Goal: Task Accomplishment & Management: Complete application form

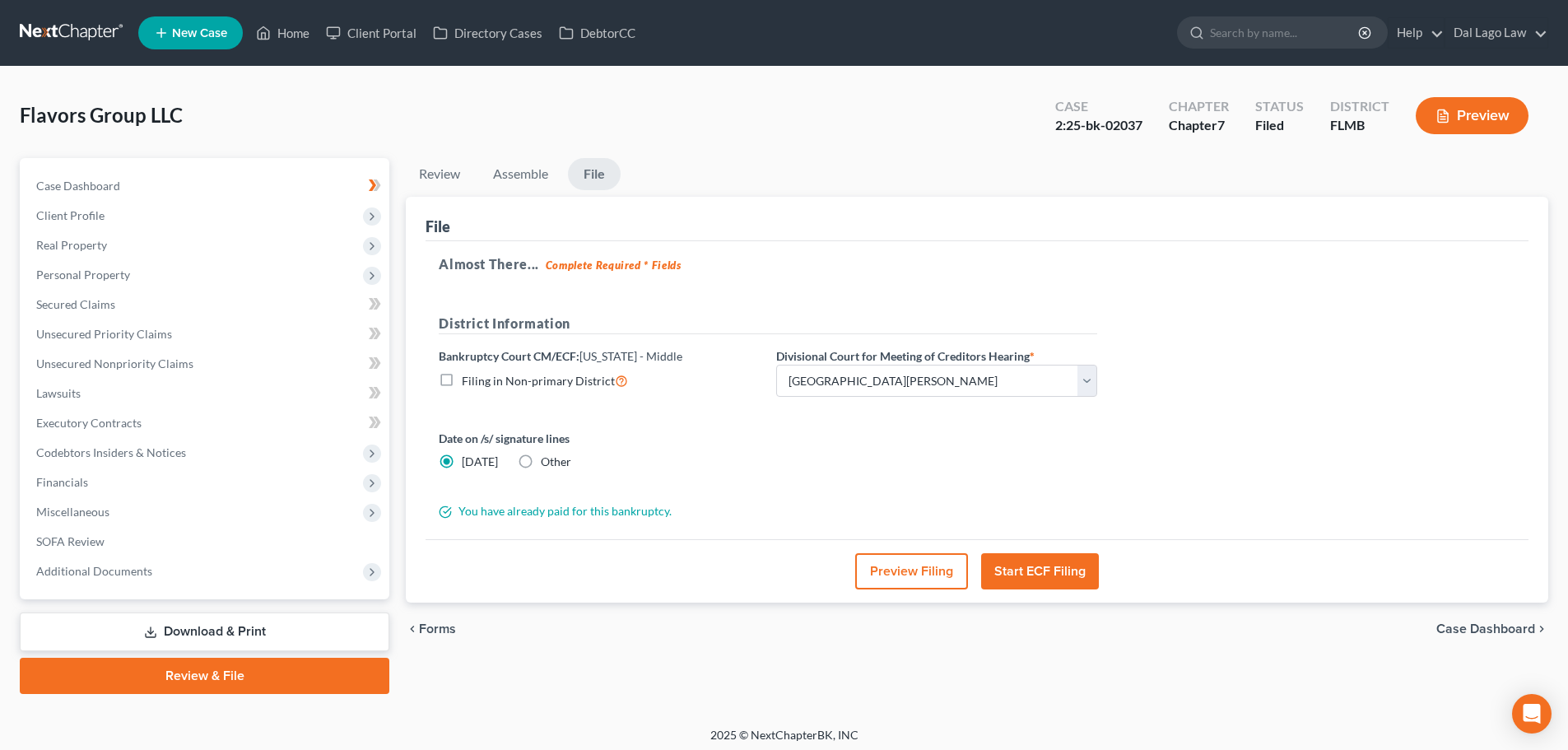
select select "0"
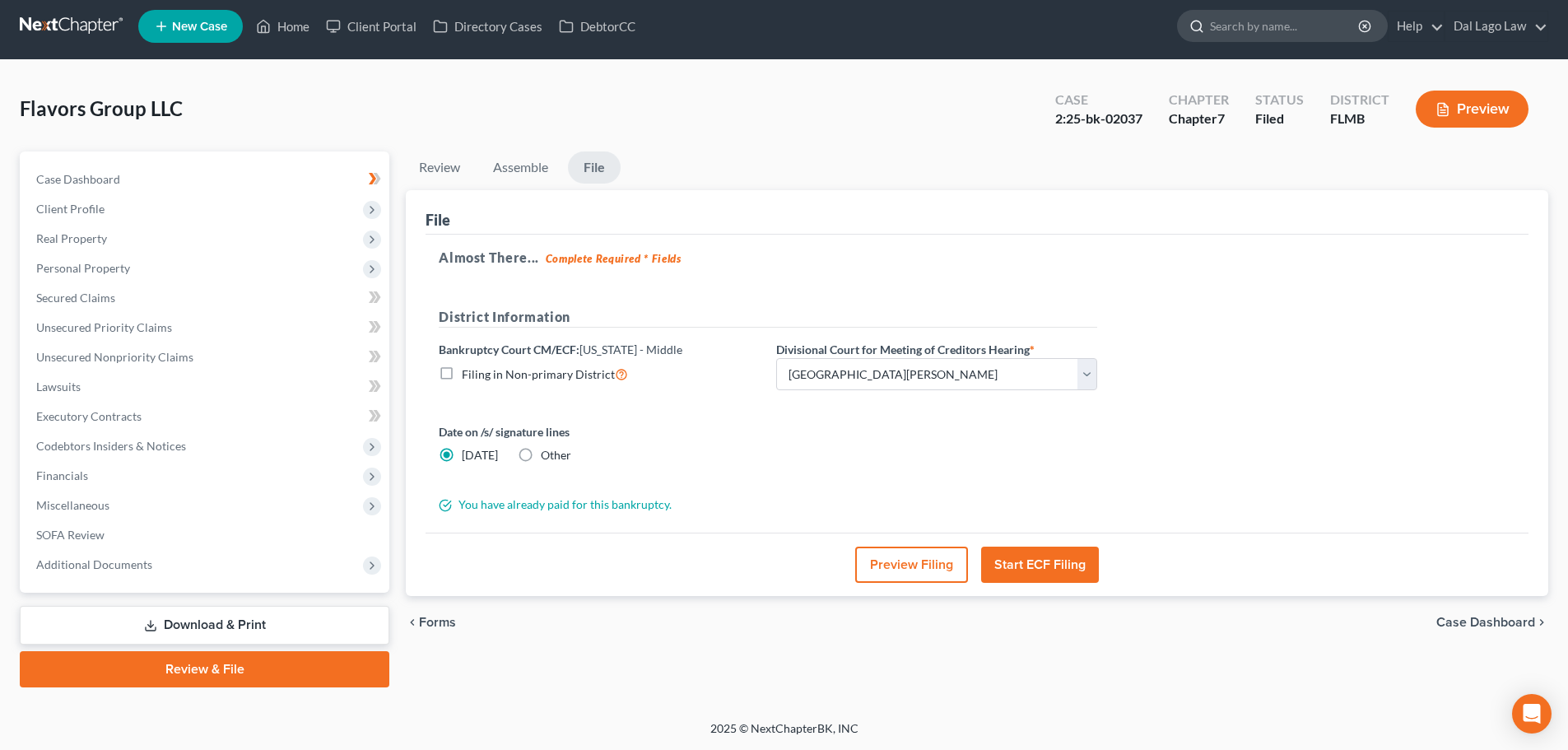
click at [1224, 29] on input "search" at bounding box center [1285, 26] width 151 height 31
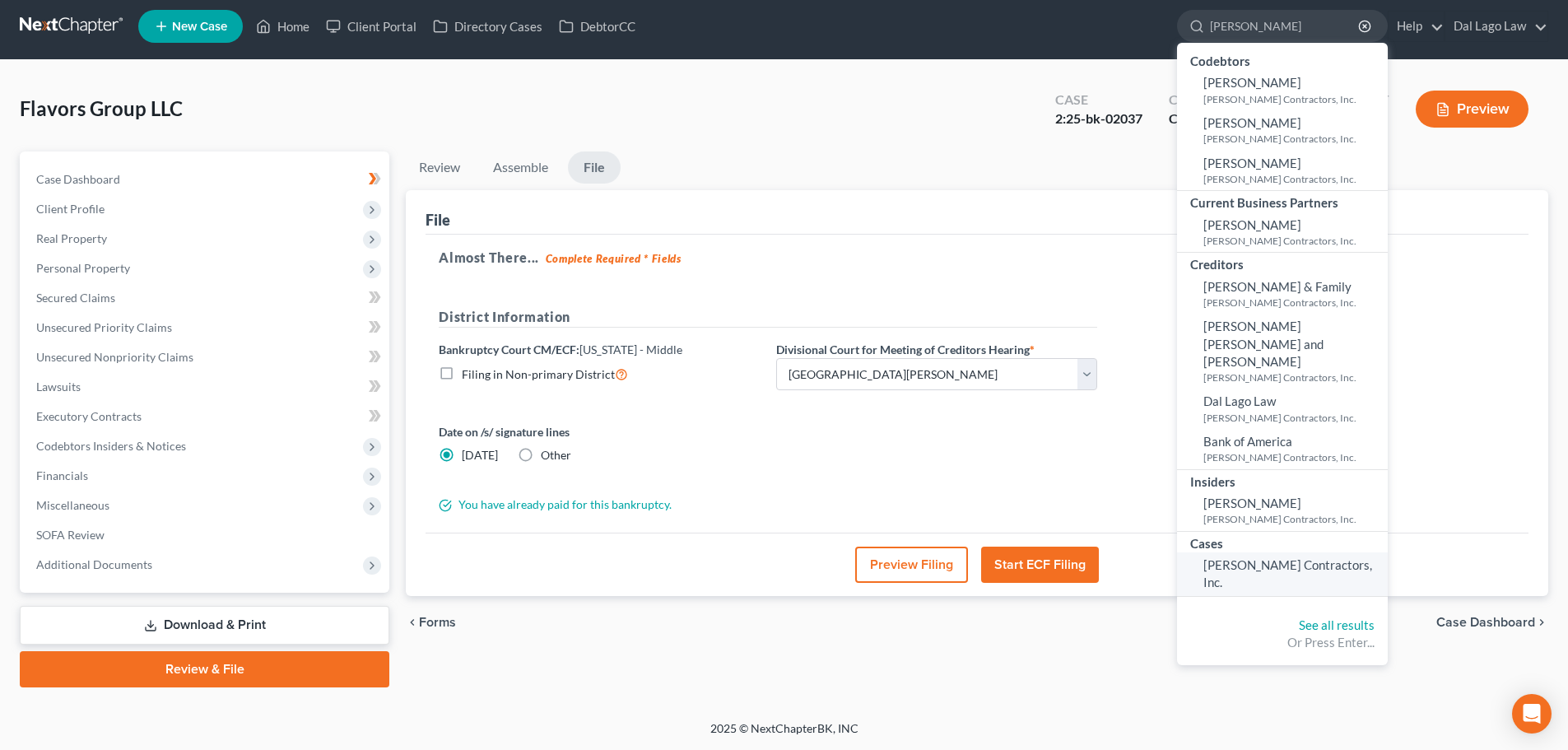
type input "[PERSON_NAME]"
click at [1285, 553] on link "[PERSON_NAME] Contractors, Inc." at bounding box center [1282, 574] width 211 height 44
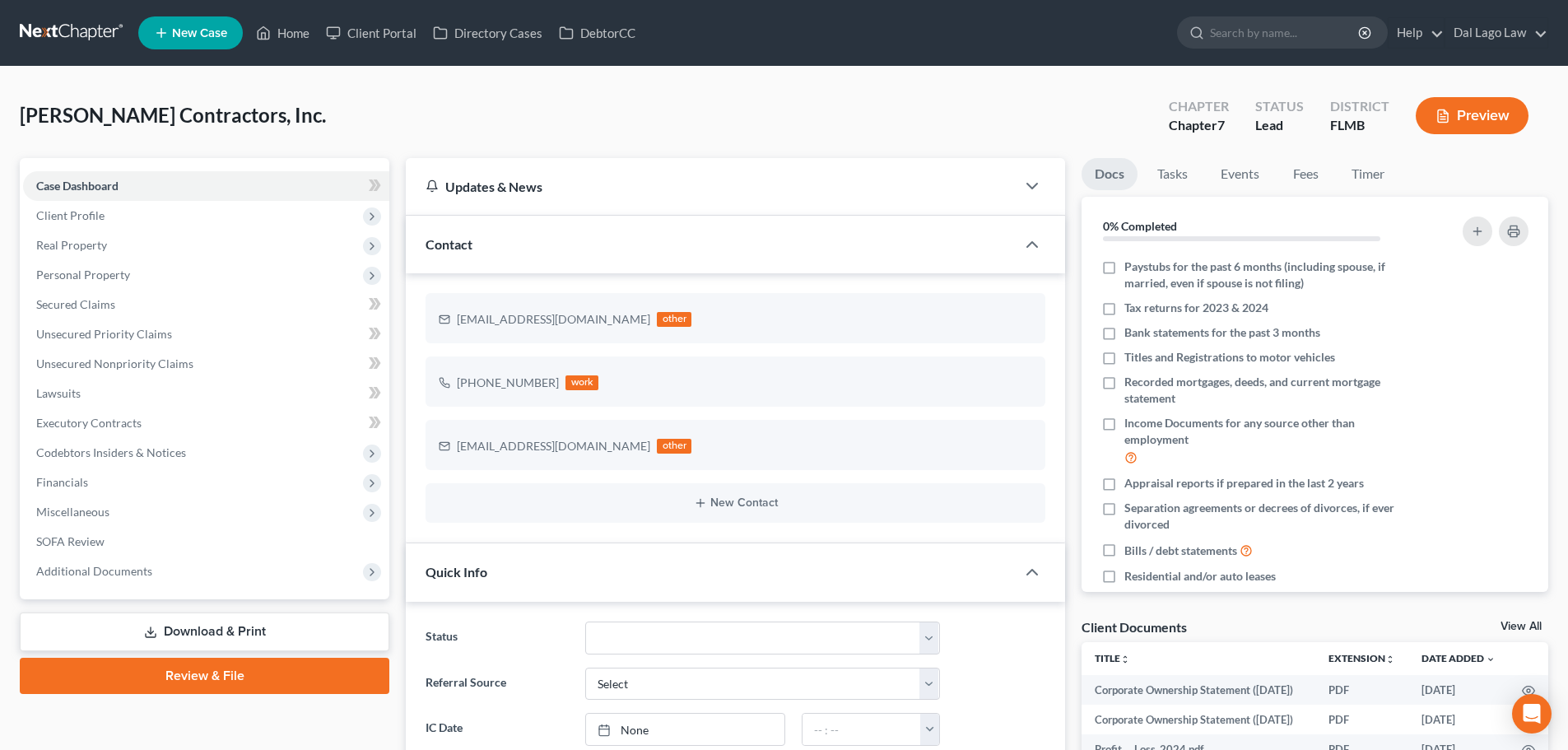
click at [292, 665] on link "Review & File" at bounding box center [205, 676] width 370 height 36
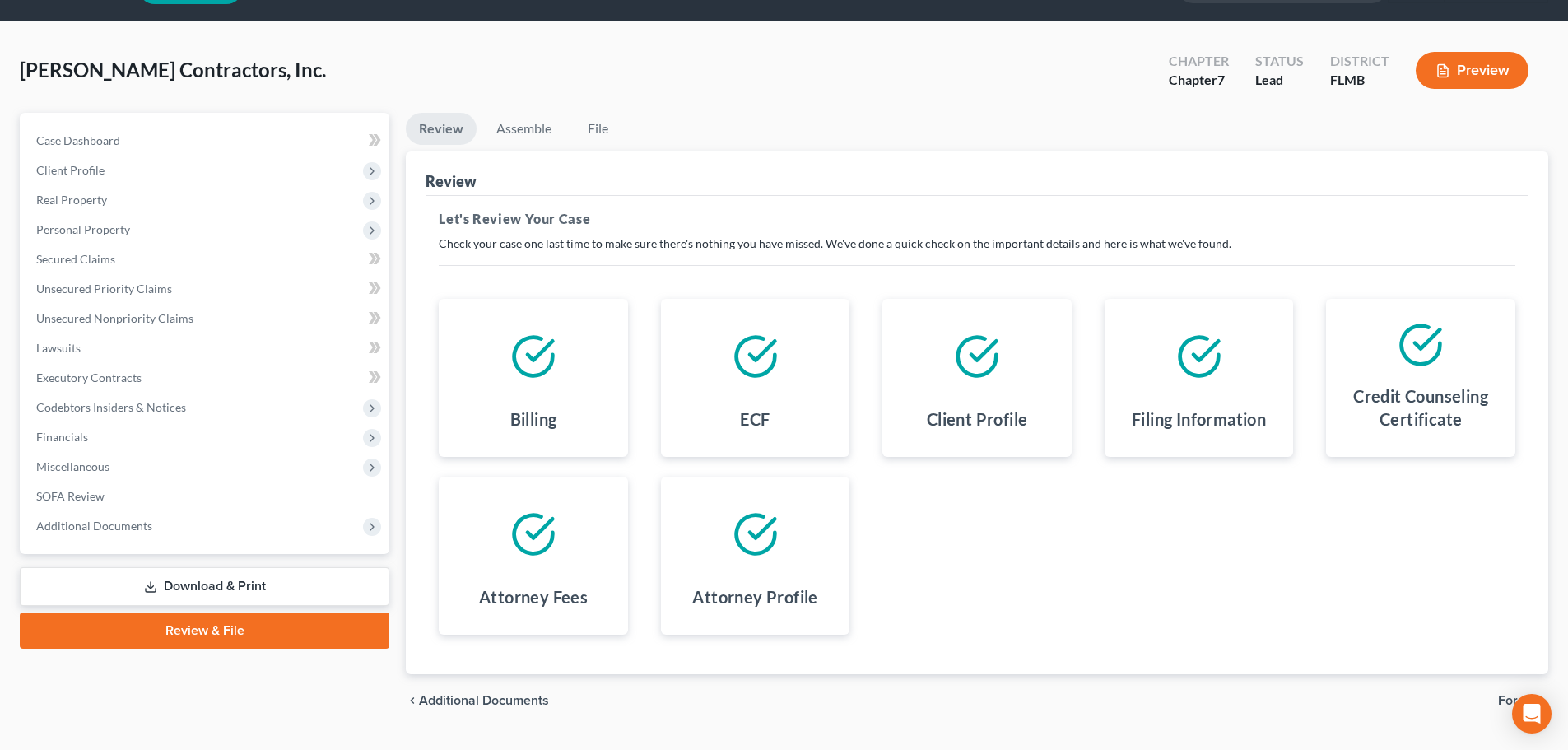
scroll to position [85, 0]
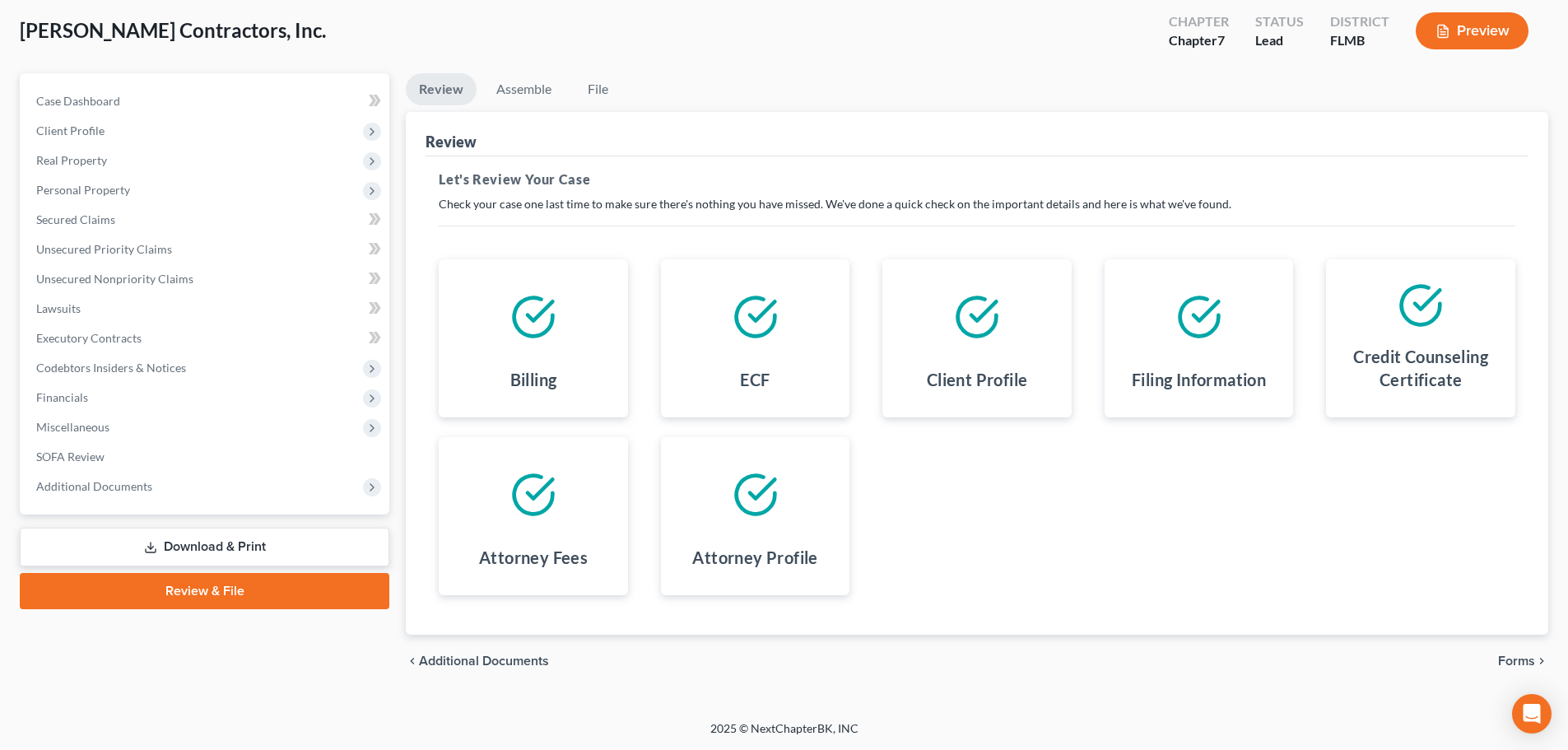
click at [1516, 666] on span "Forms" at bounding box center [1516, 661] width 37 height 13
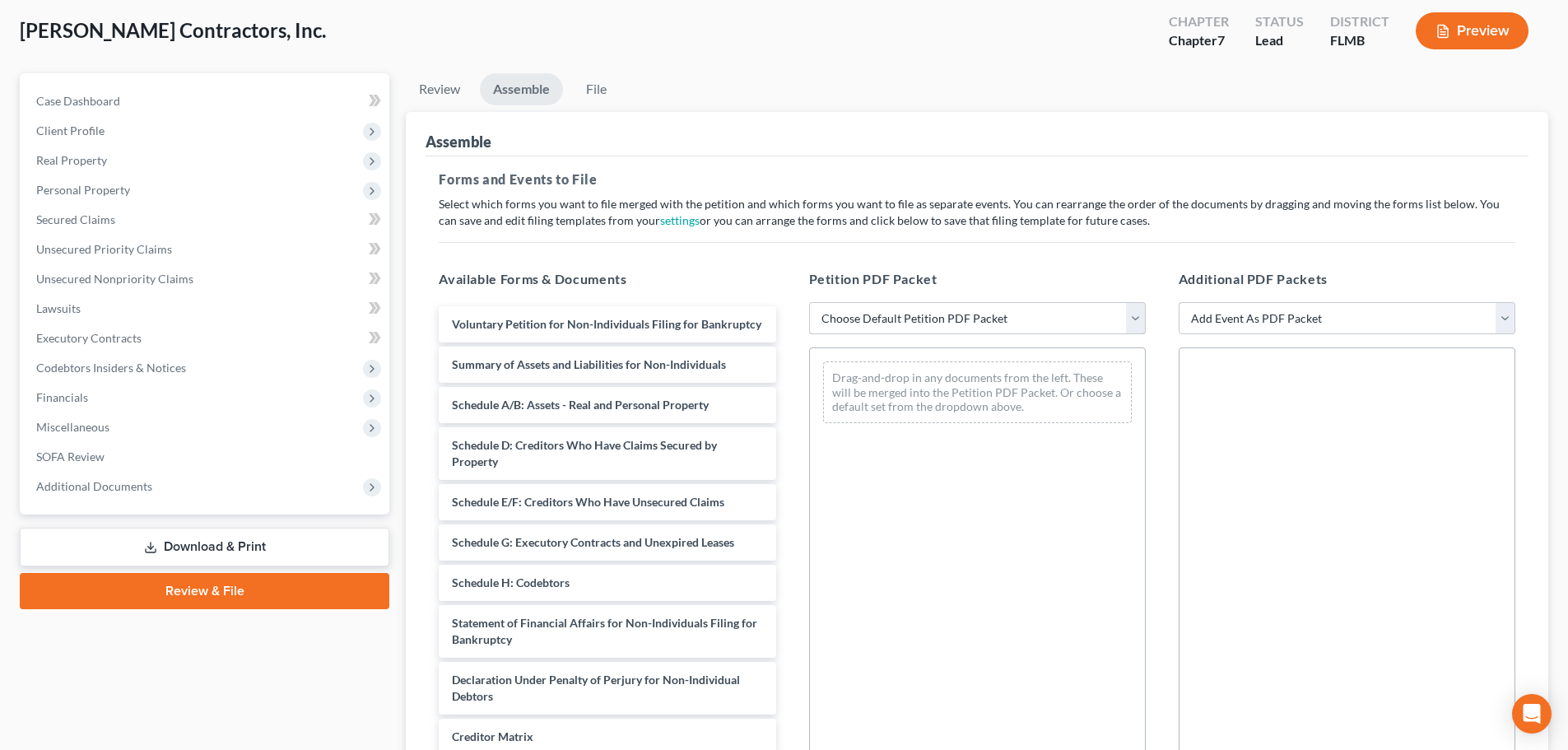
click at [881, 316] on select "Choose Default Petition PDF Packet Complete Bankruptcy Petition (all forms and …" at bounding box center [977, 318] width 336 height 33
select select "0"
click at [809, 302] on select "Choose Default Petition PDF Packet Complete Bankruptcy Petition (all forms and …" at bounding box center [977, 318] width 336 height 33
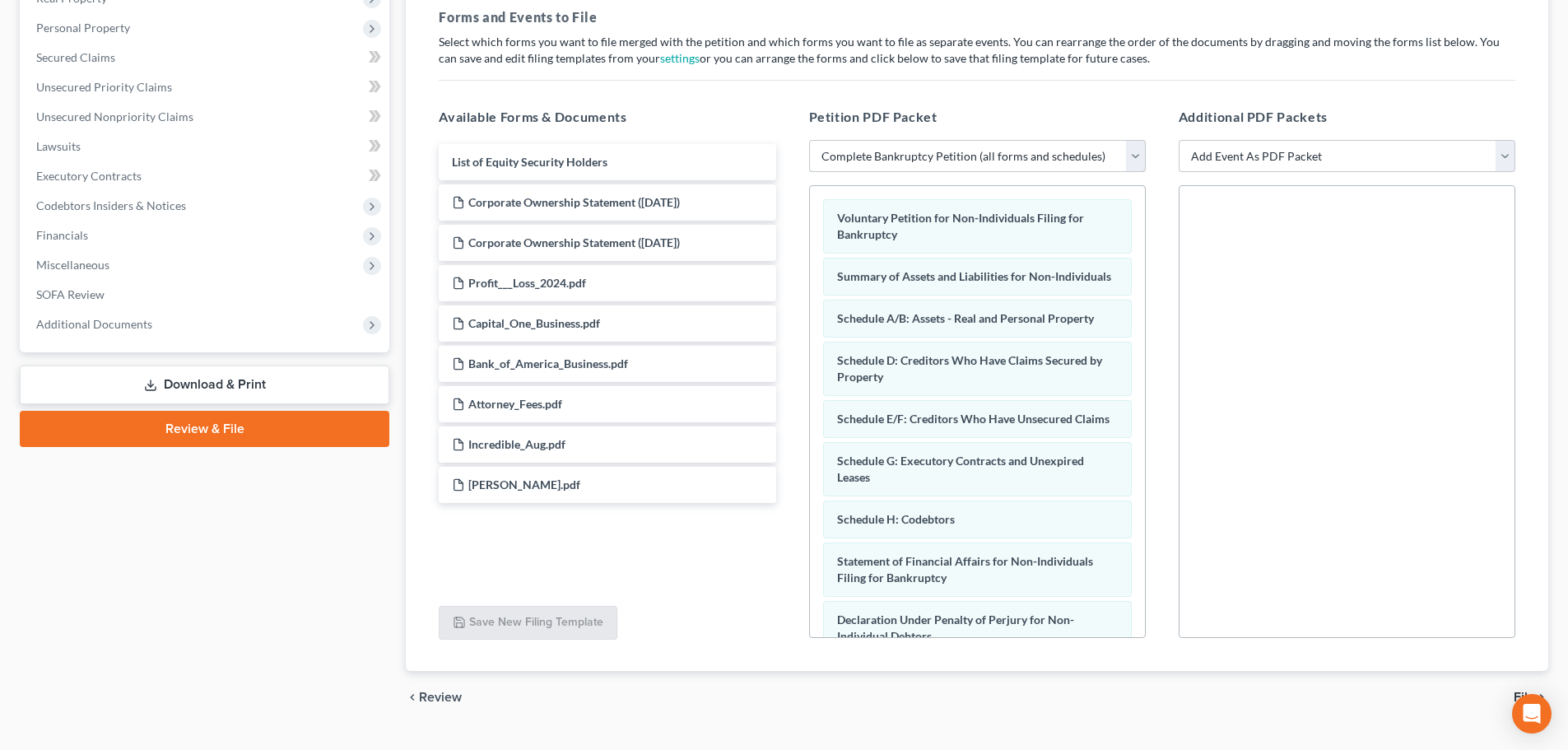
scroll to position [283, 0]
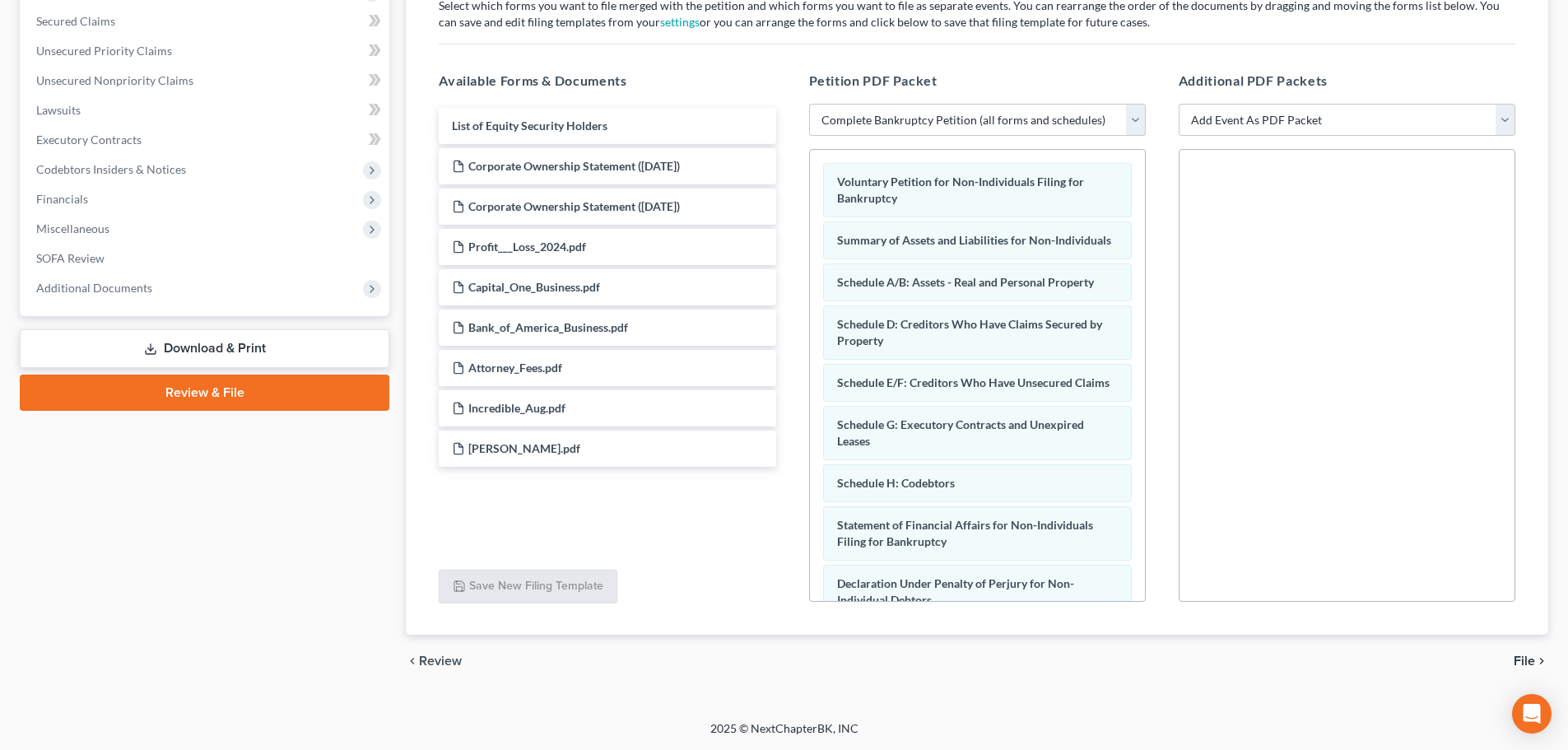
click at [1518, 663] on span "File" at bounding box center [1525, 661] width 22 height 13
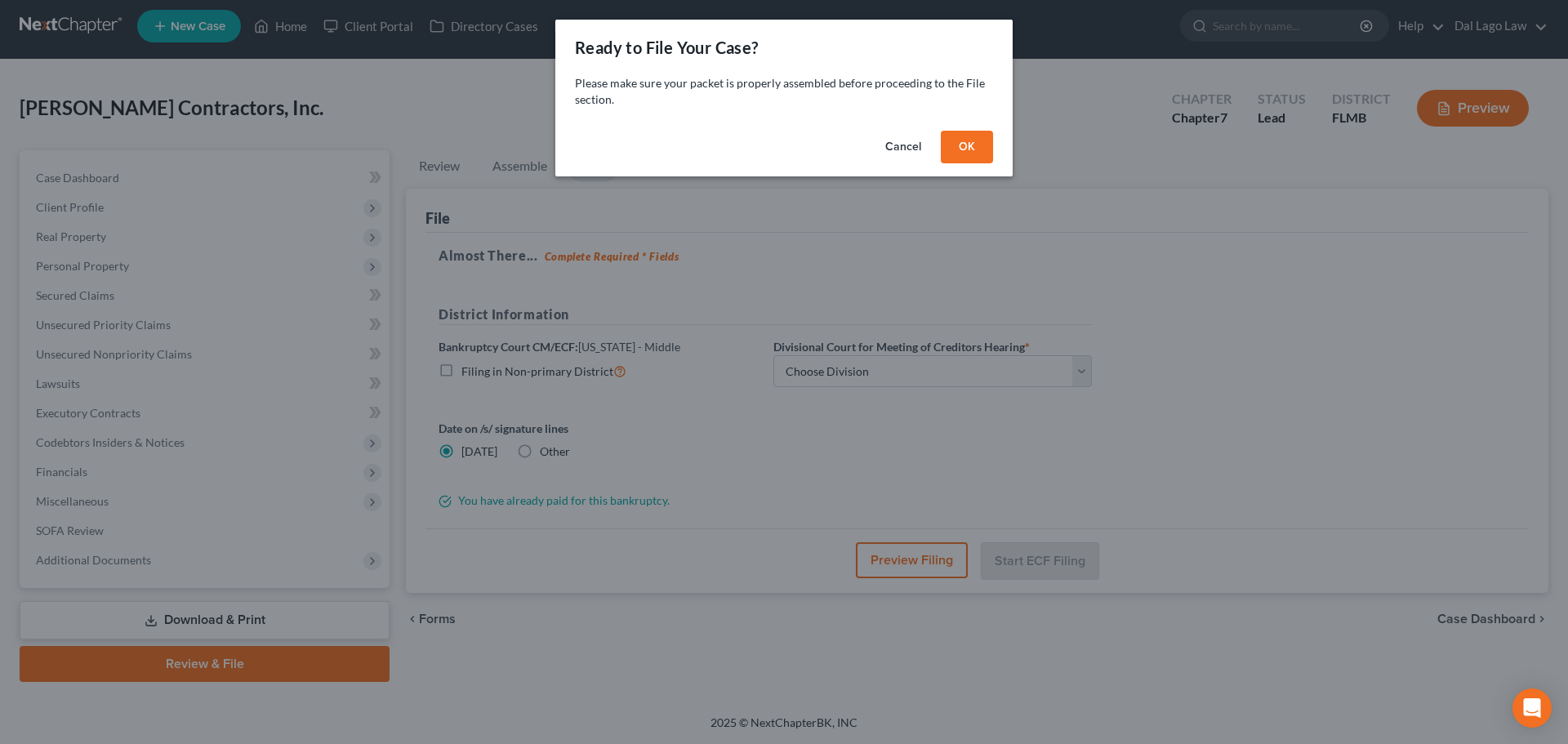
click at [978, 153] on button "OK" at bounding box center [966, 147] width 53 height 33
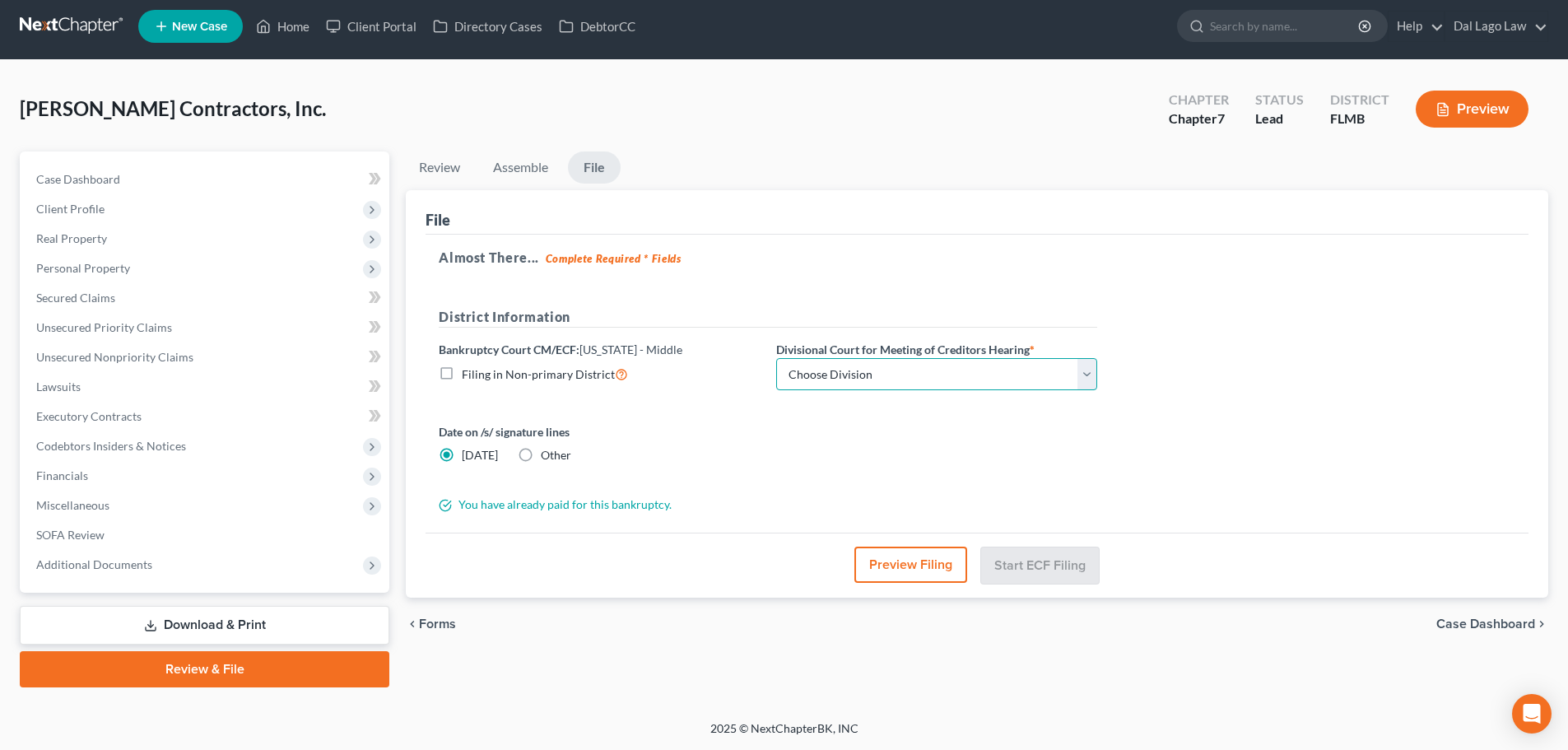
click at [878, 375] on select "Choose Division [GEOGRAPHIC_DATA][PERSON_NAME] [GEOGRAPHIC_DATA] [GEOGRAPHIC_DA…" at bounding box center [936, 374] width 321 height 33
click at [968, 381] on select "Choose Division [GEOGRAPHIC_DATA][PERSON_NAME] [GEOGRAPHIC_DATA] [GEOGRAPHIC_DA…" at bounding box center [936, 374] width 321 height 33
select select "0"
click at [776, 358] on select "Choose Division [GEOGRAPHIC_DATA][PERSON_NAME] [GEOGRAPHIC_DATA] [GEOGRAPHIC_DA…" at bounding box center [936, 374] width 321 height 33
click at [1081, 568] on button "Start ECF Filing" at bounding box center [1040, 564] width 118 height 36
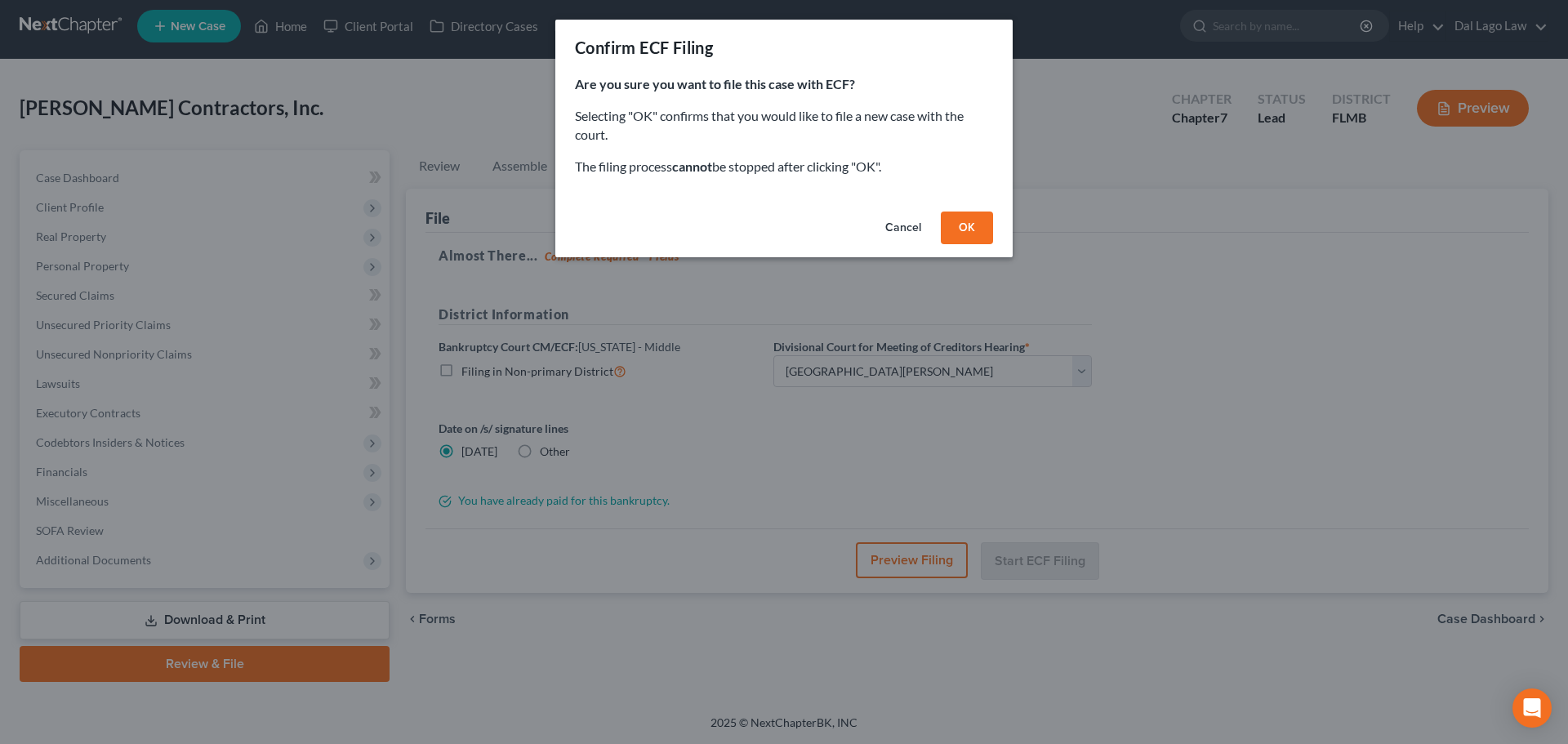
click at [982, 223] on button "OK" at bounding box center [966, 228] width 53 height 33
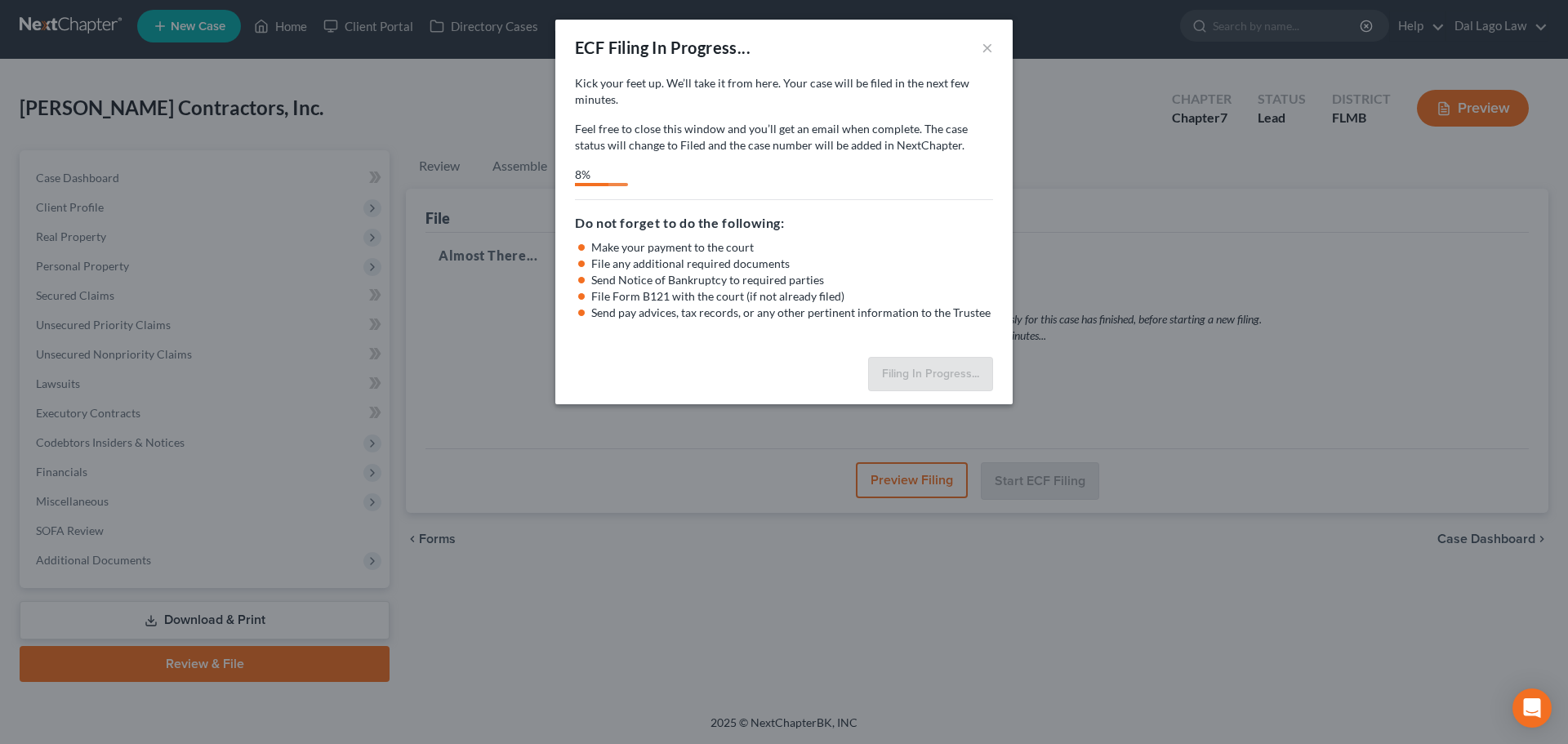
select select "0"
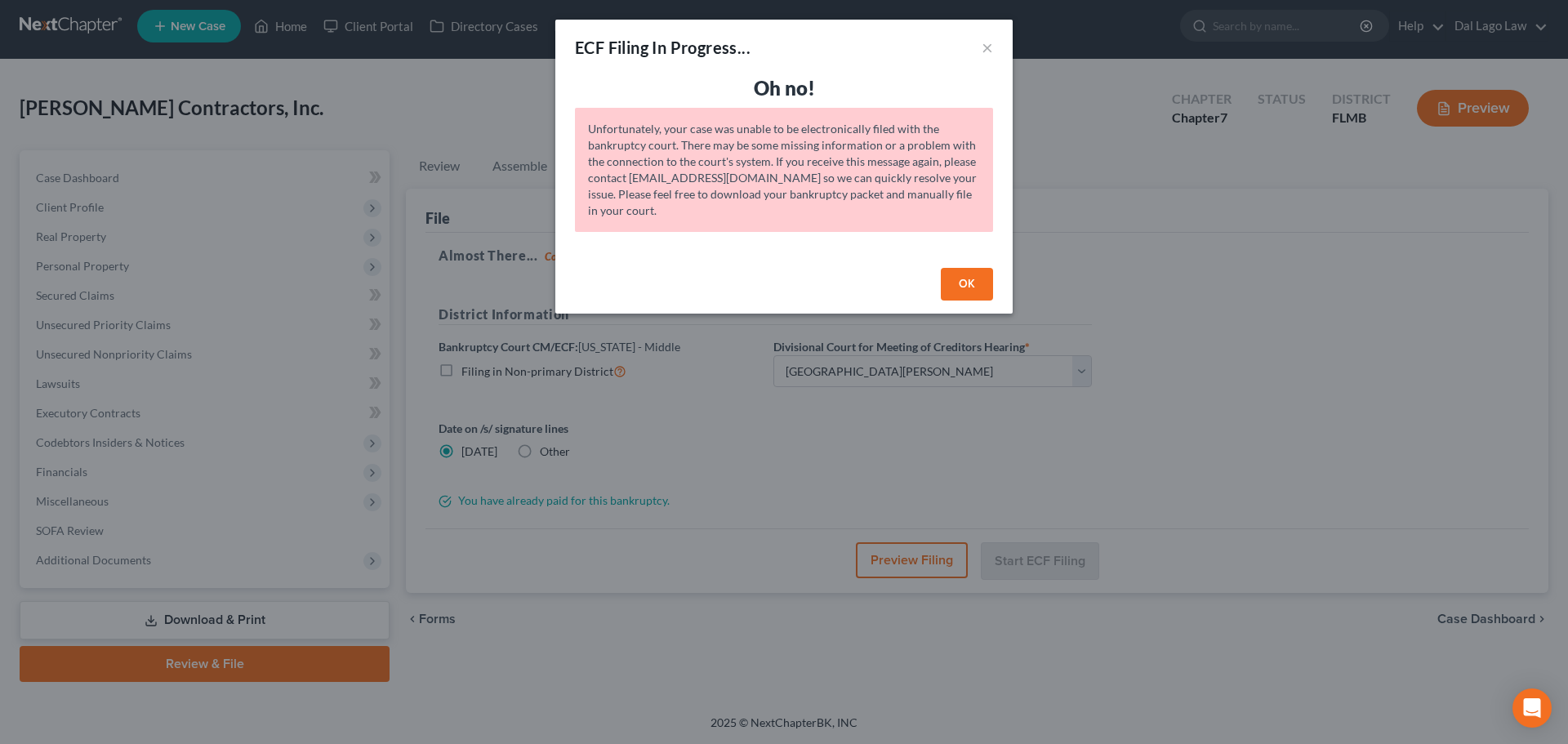
click at [957, 280] on button "OK" at bounding box center [966, 284] width 53 height 33
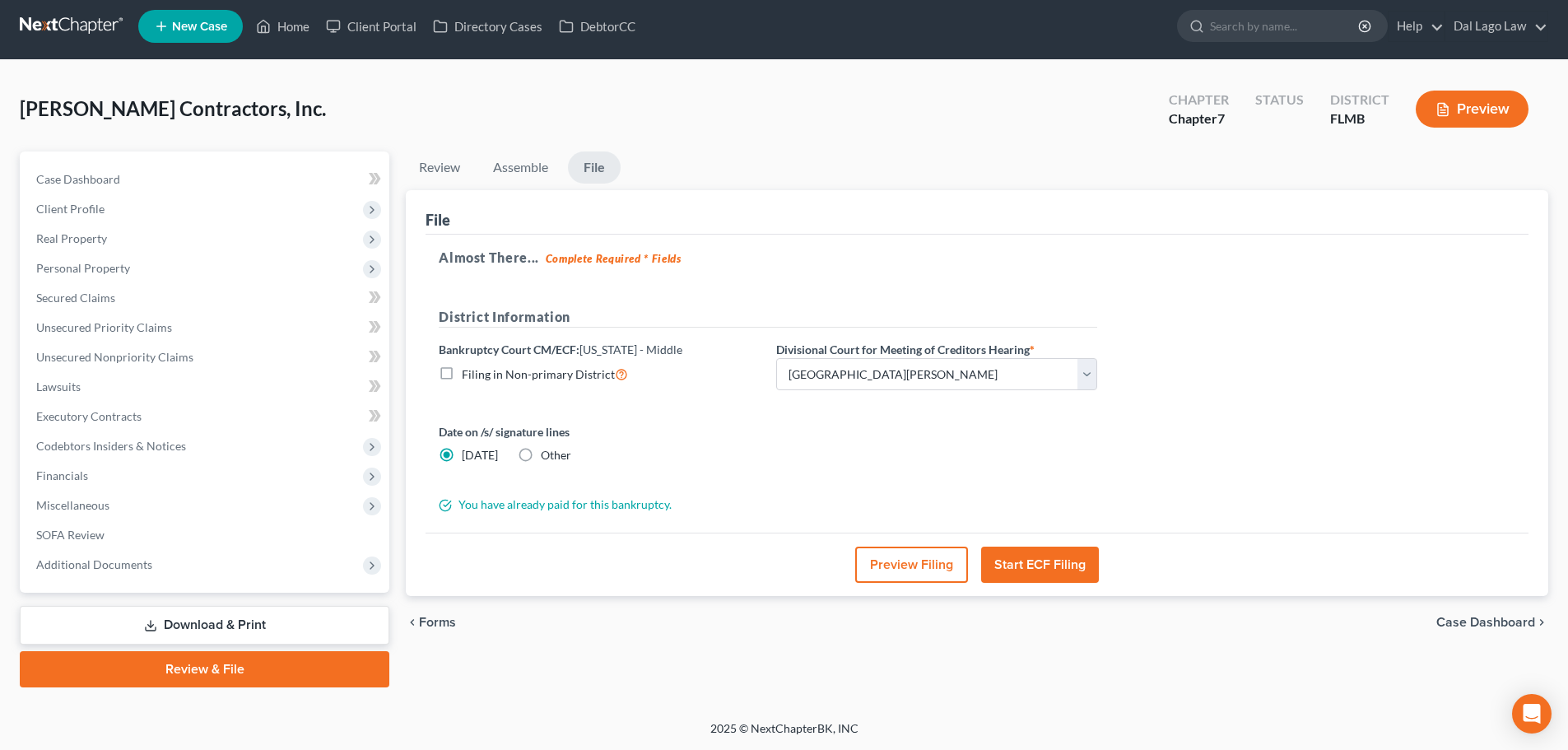
click at [888, 562] on button "Preview Filing" at bounding box center [912, 564] width 113 height 36
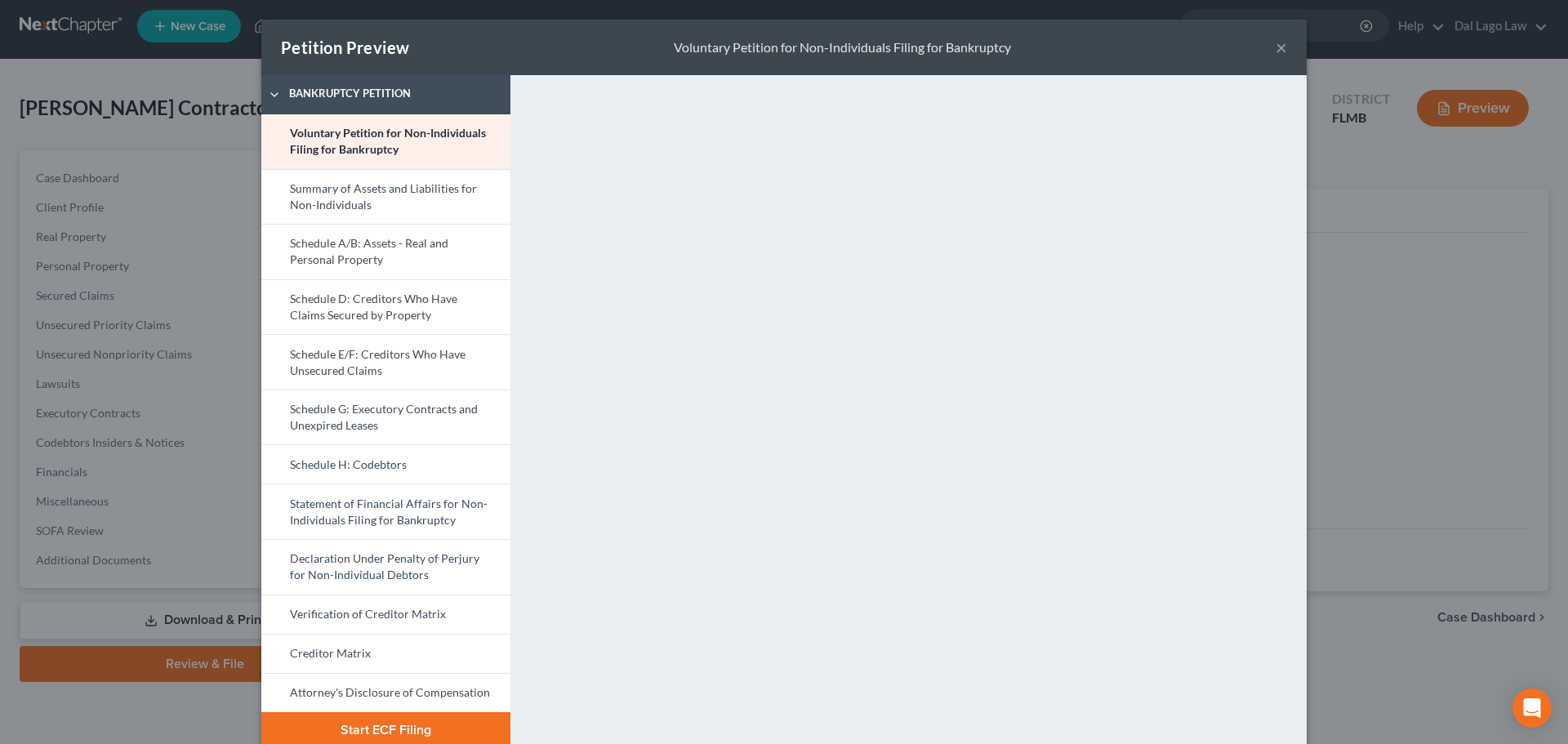
click at [1276, 44] on button "×" at bounding box center [1281, 47] width 12 height 20
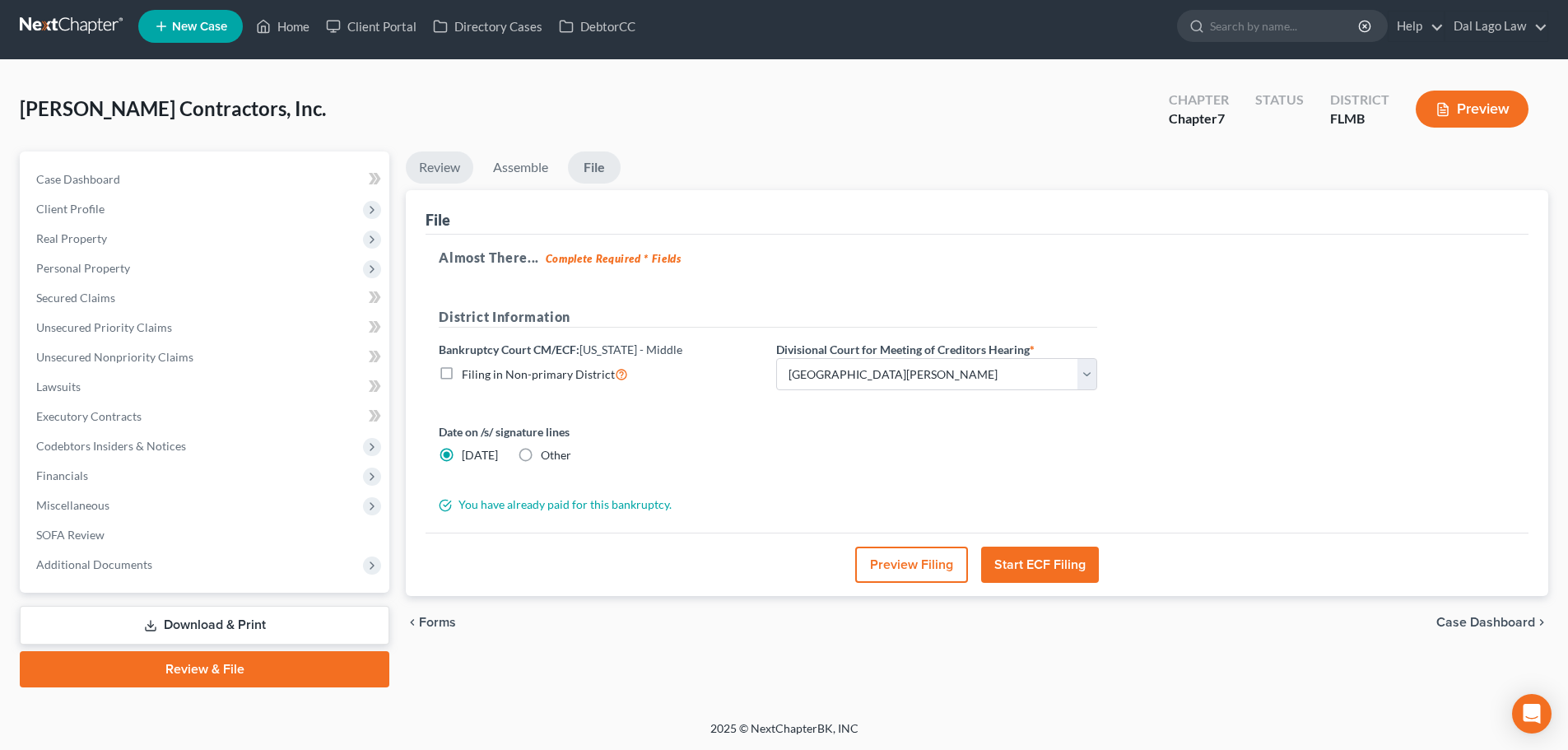
click at [442, 162] on link "Review" at bounding box center [439, 168] width 67 height 32
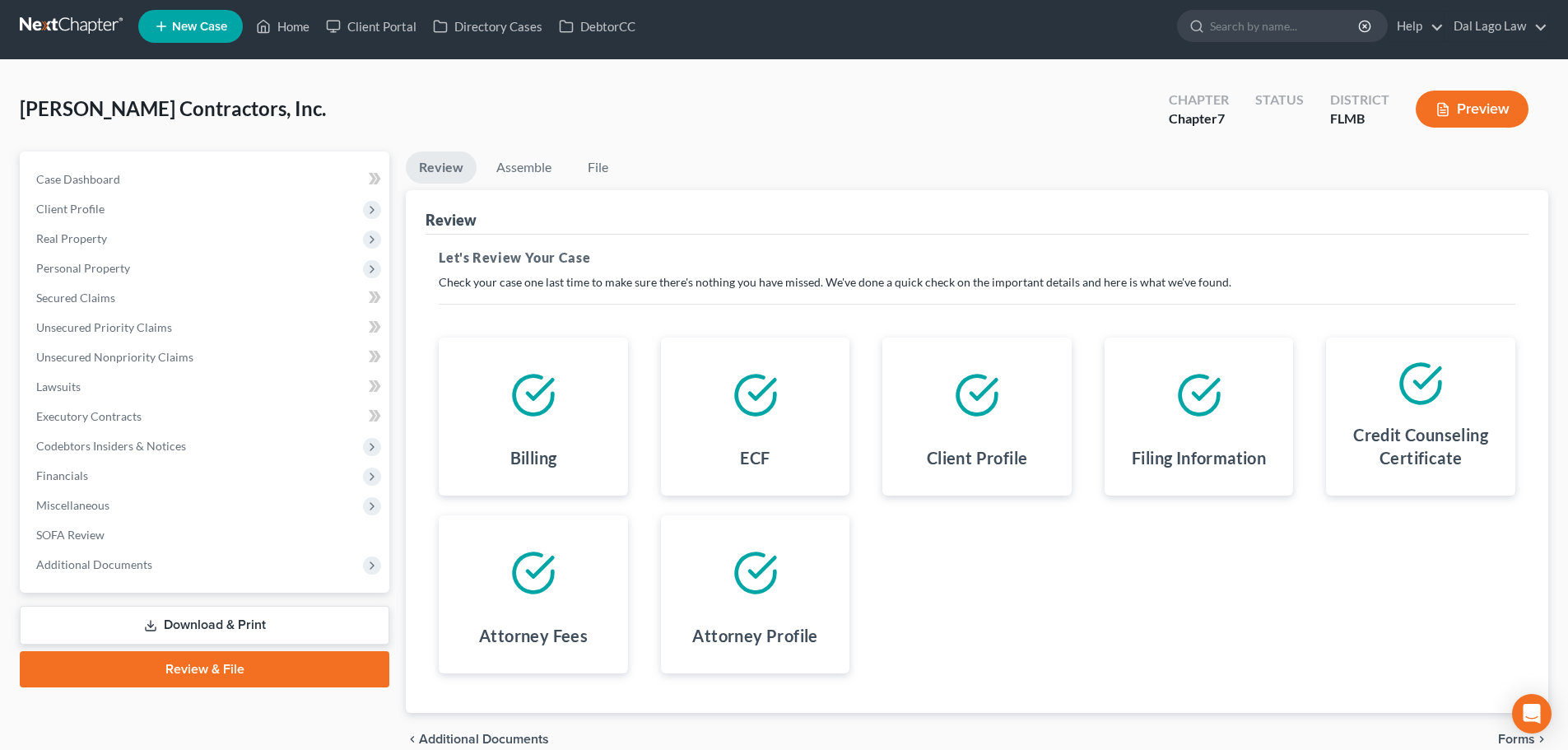
click at [719, 599] on div at bounding box center [756, 572] width 163 height 89
click at [309, 179] on link "Case Dashboard" at bounding box center [206, 179] width 366 height 30
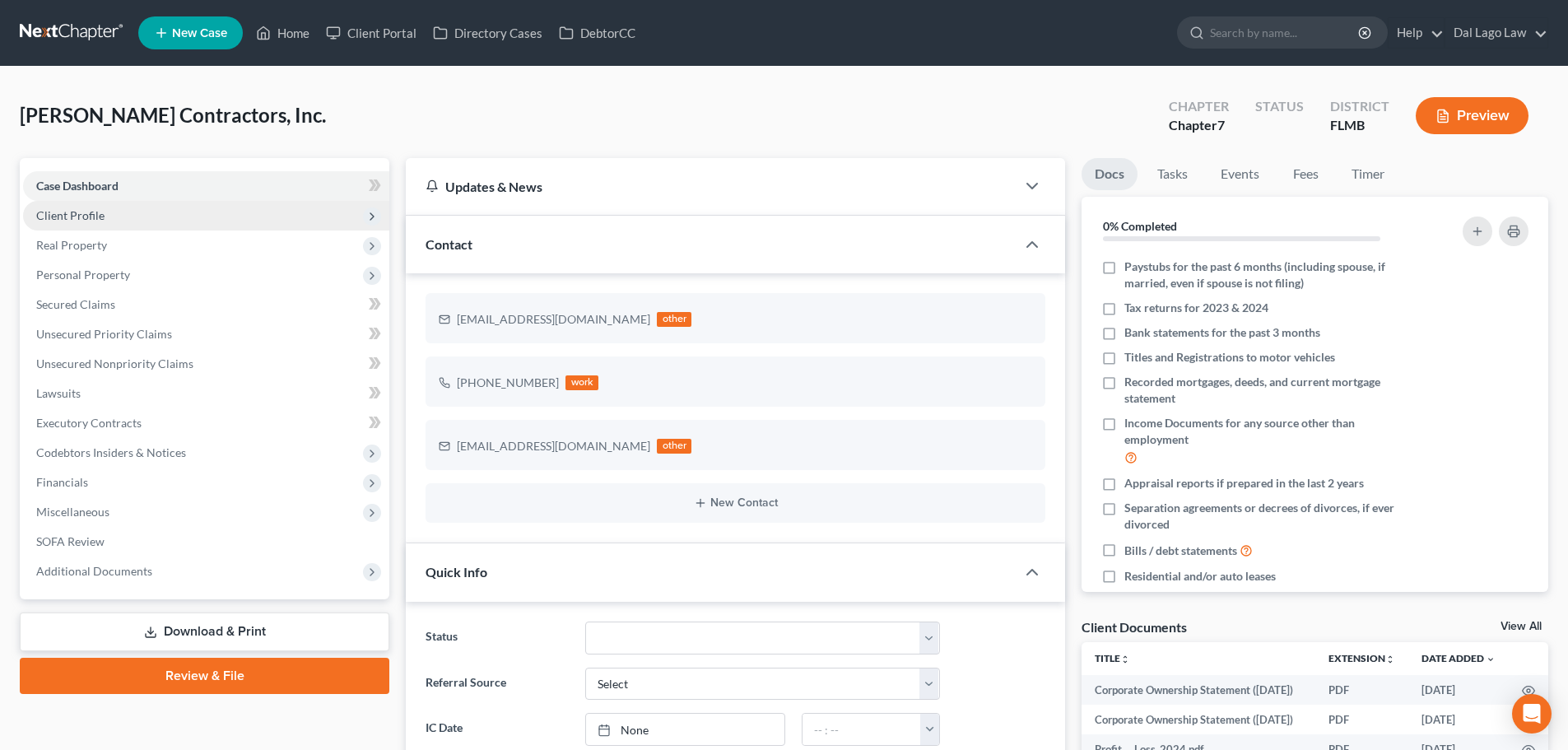
click at [118, 214] on span "Client Profile" at bounding box center [206, 215] width 366 height 30
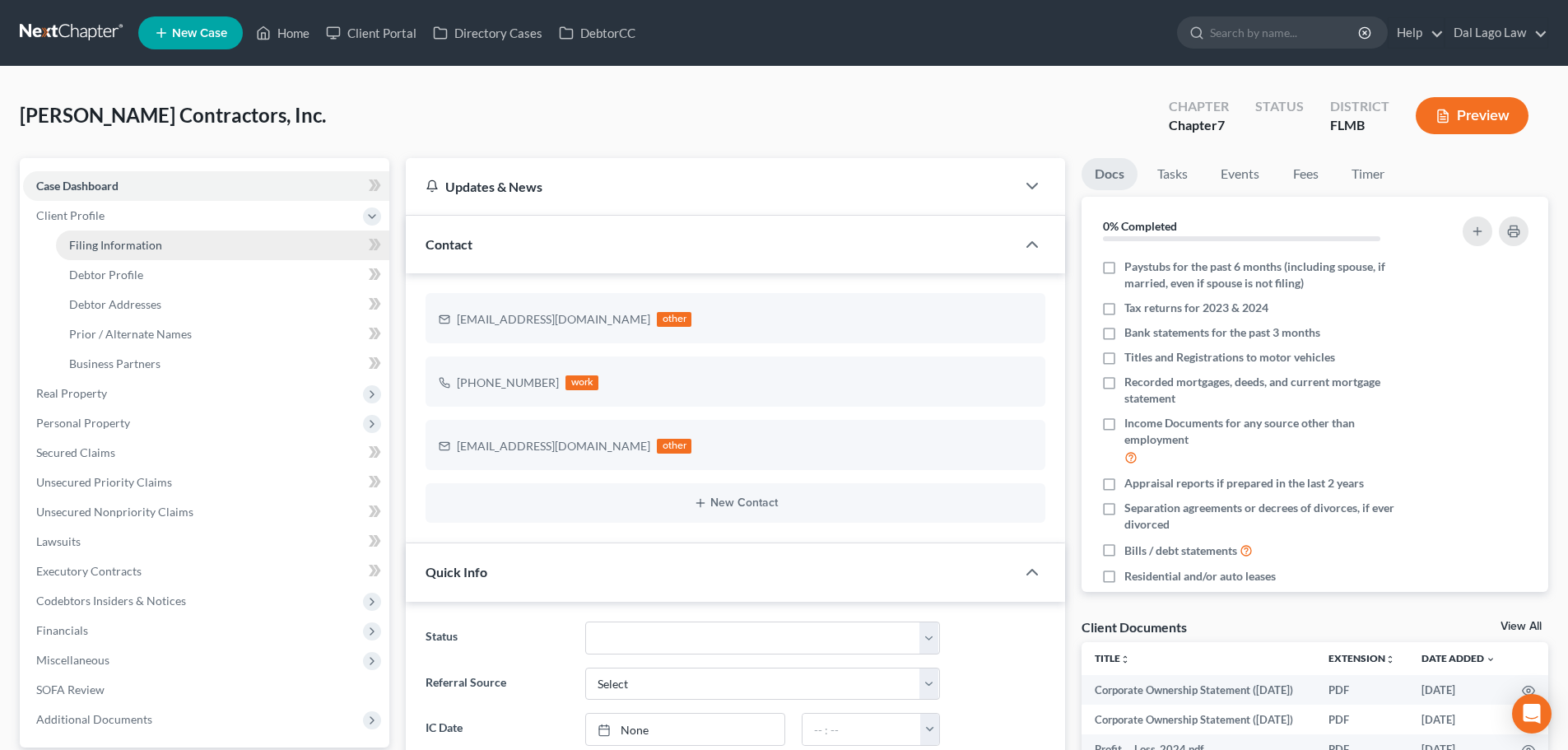
click at [119, 242] on span "Filing Information" at bounding box center [116, 245] width 93 height 14
select select "3"
select select "1"
select select "0"
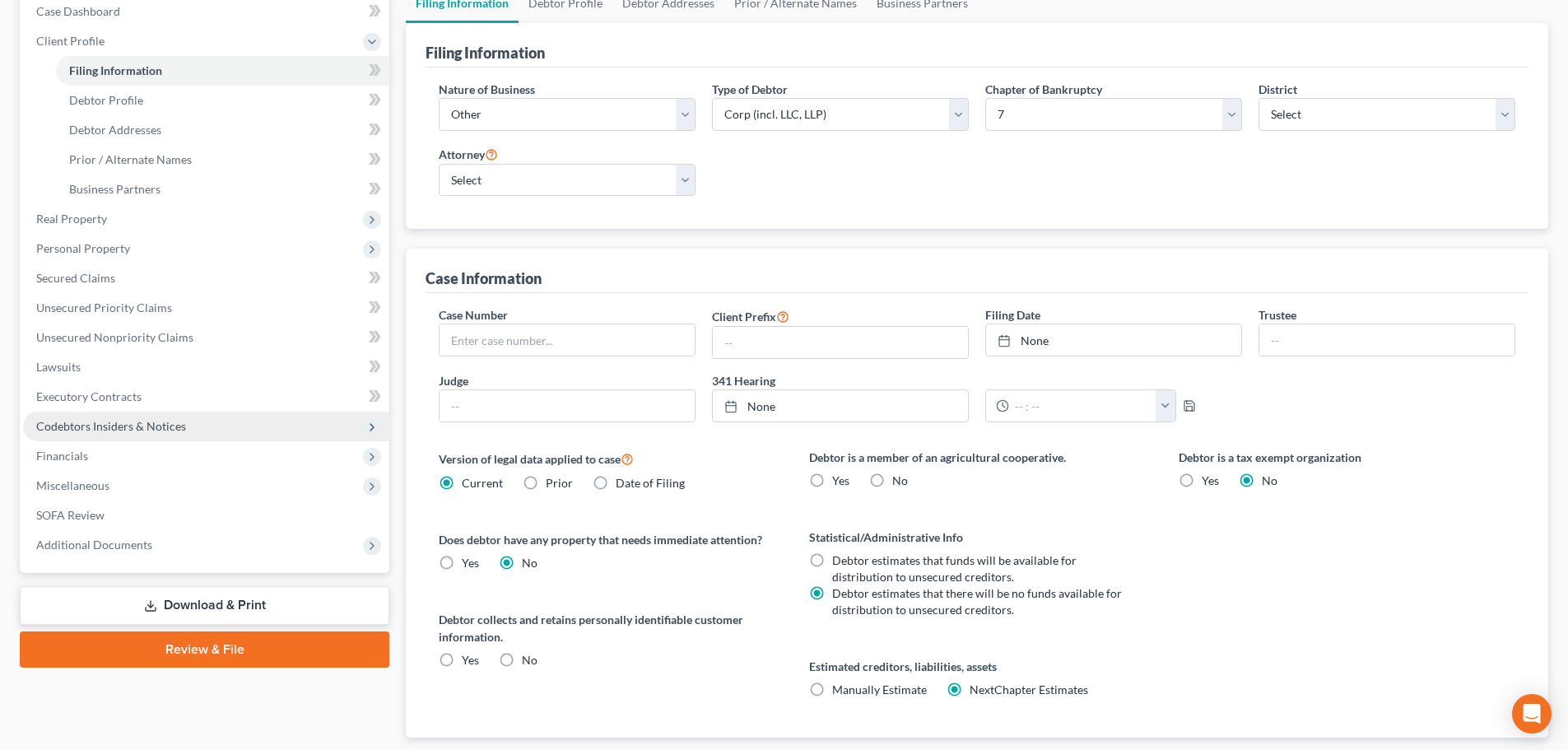
scroll to position [277, 0]
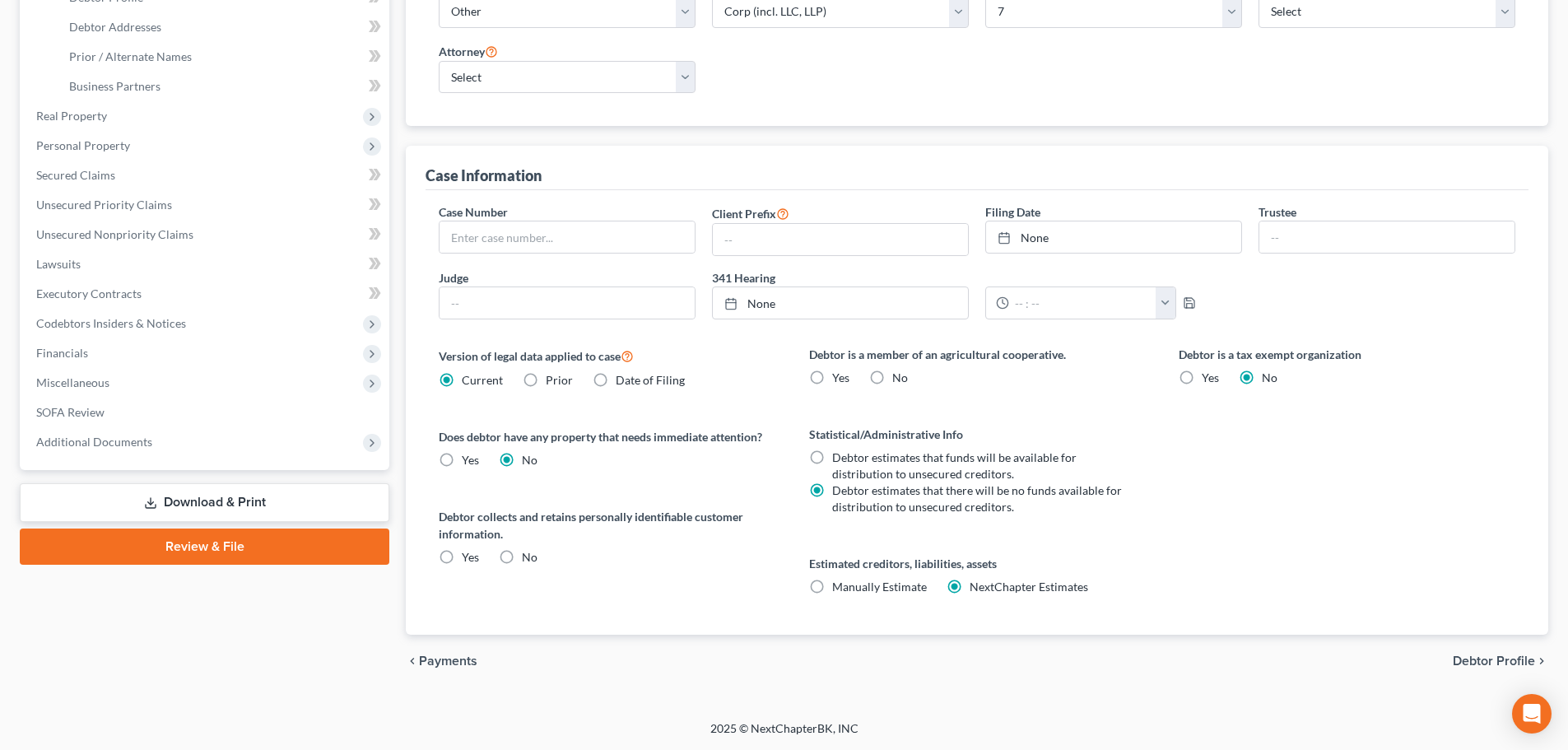
click at [187, 545] on link "Review & File" at bounding box center [205, 546] width 370 height 36
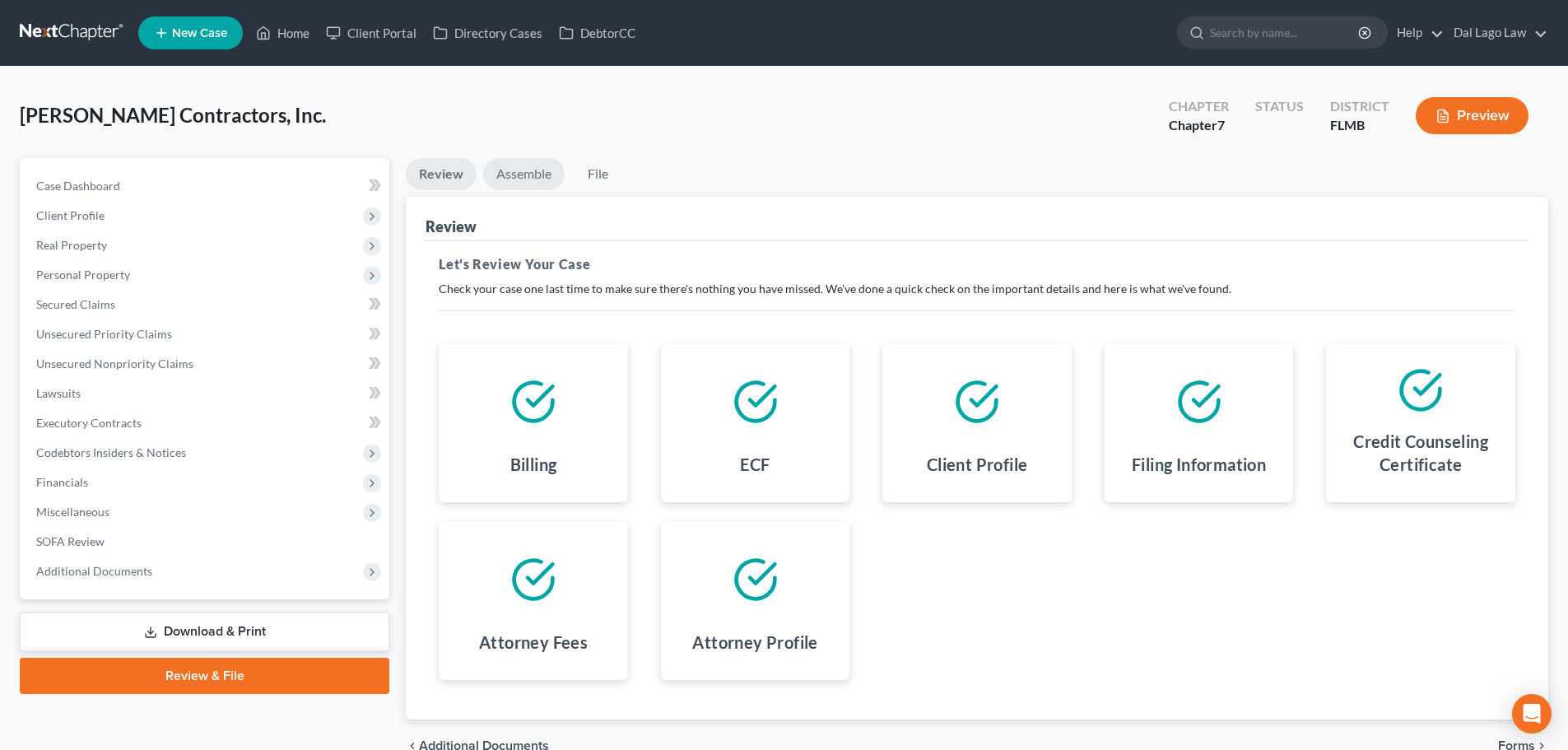
click at [527, 178] on link "Assemble" at bounding box center [524, 174] width 82 height 32
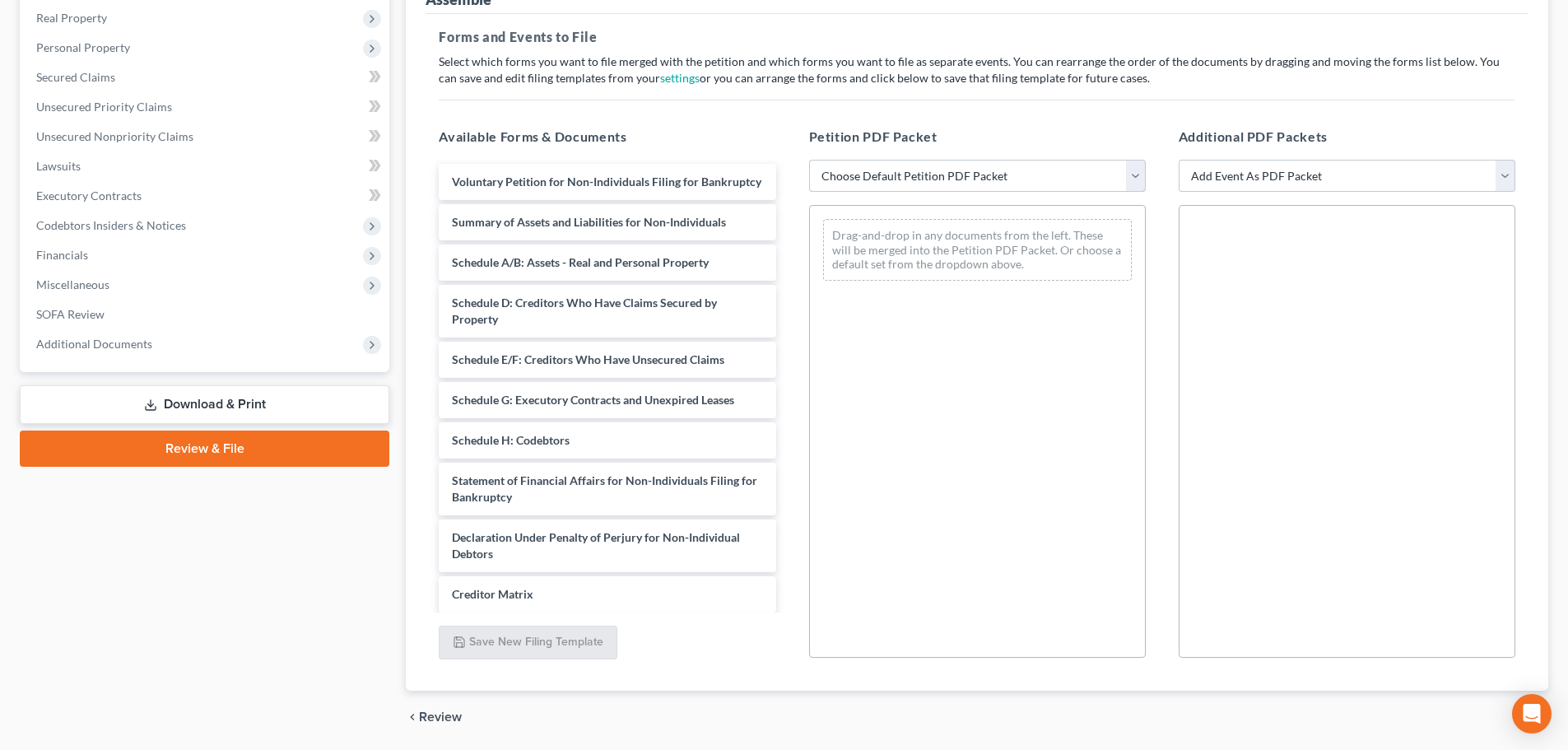
scroll to position [247, 0]
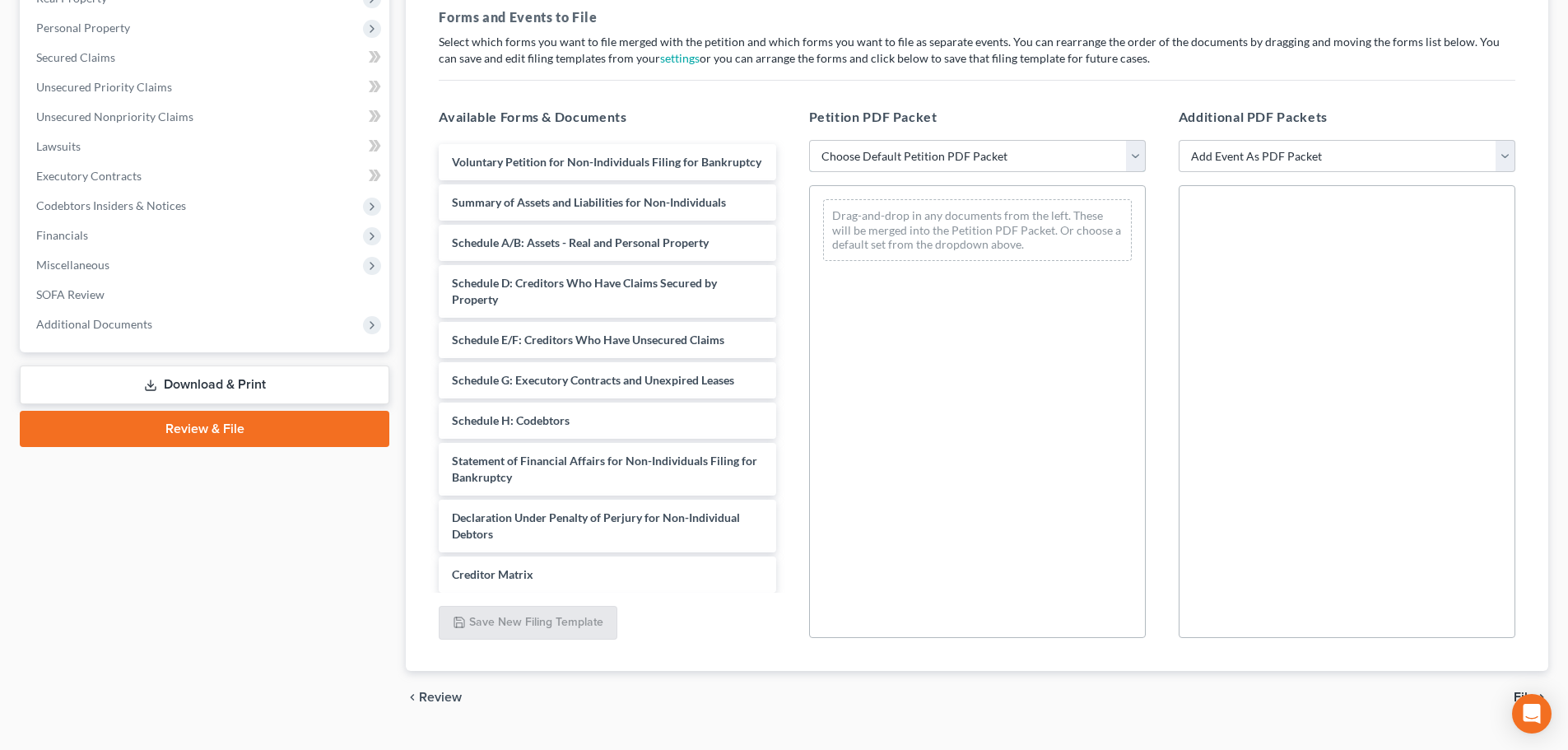
click at [914, 141] on select "Choose Default Petition PDF Packet Complete Bankruptcy Petition (all forms and …" at bounding box center [977, 156] width 336 height 33
select select "0"
click at [809, 140] on select "Choose Default Petition PDF Packet Complete Bankruptcy Petition (all forms and …" at bounding box center [977, 156] width 336 height 33
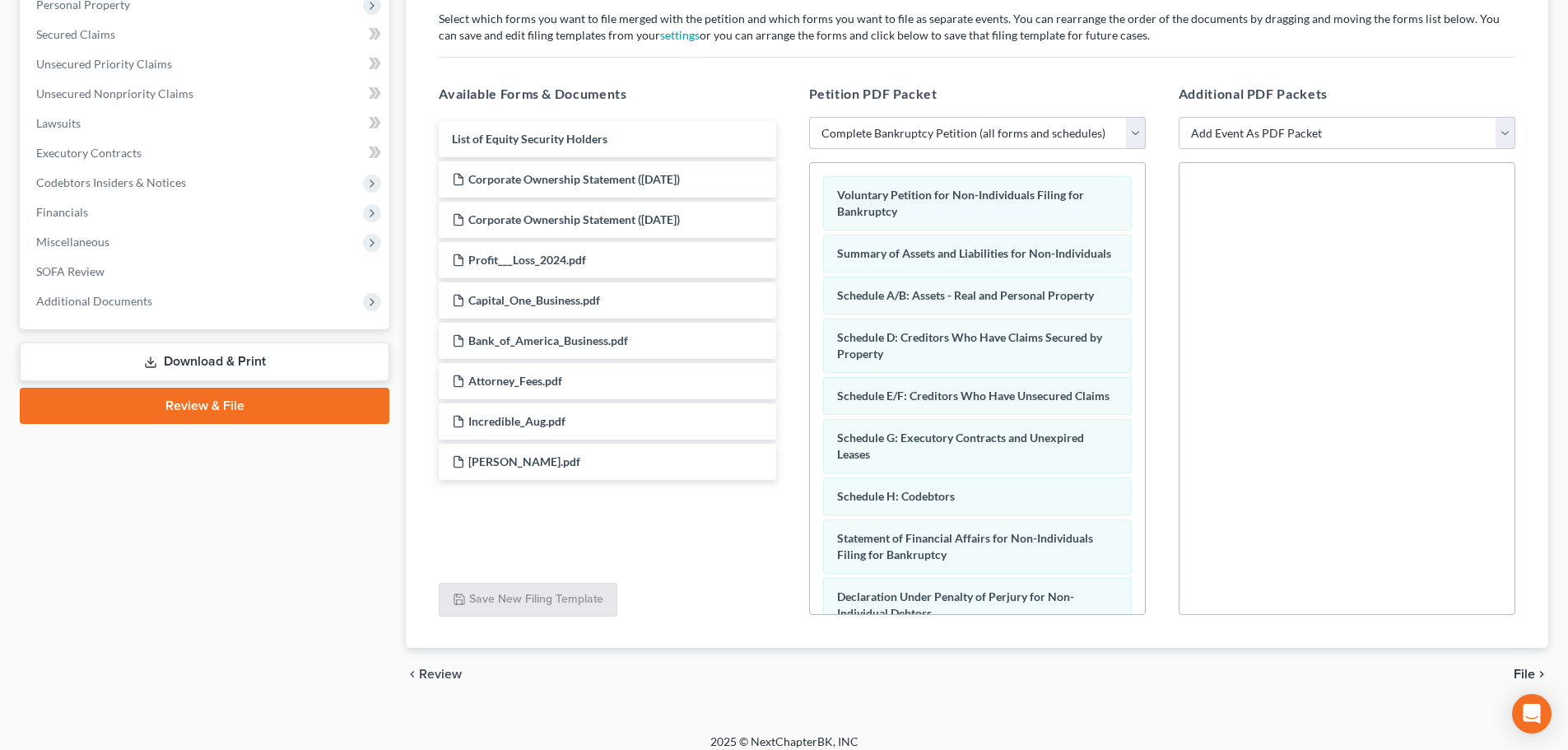
scroll to position [283, 0]
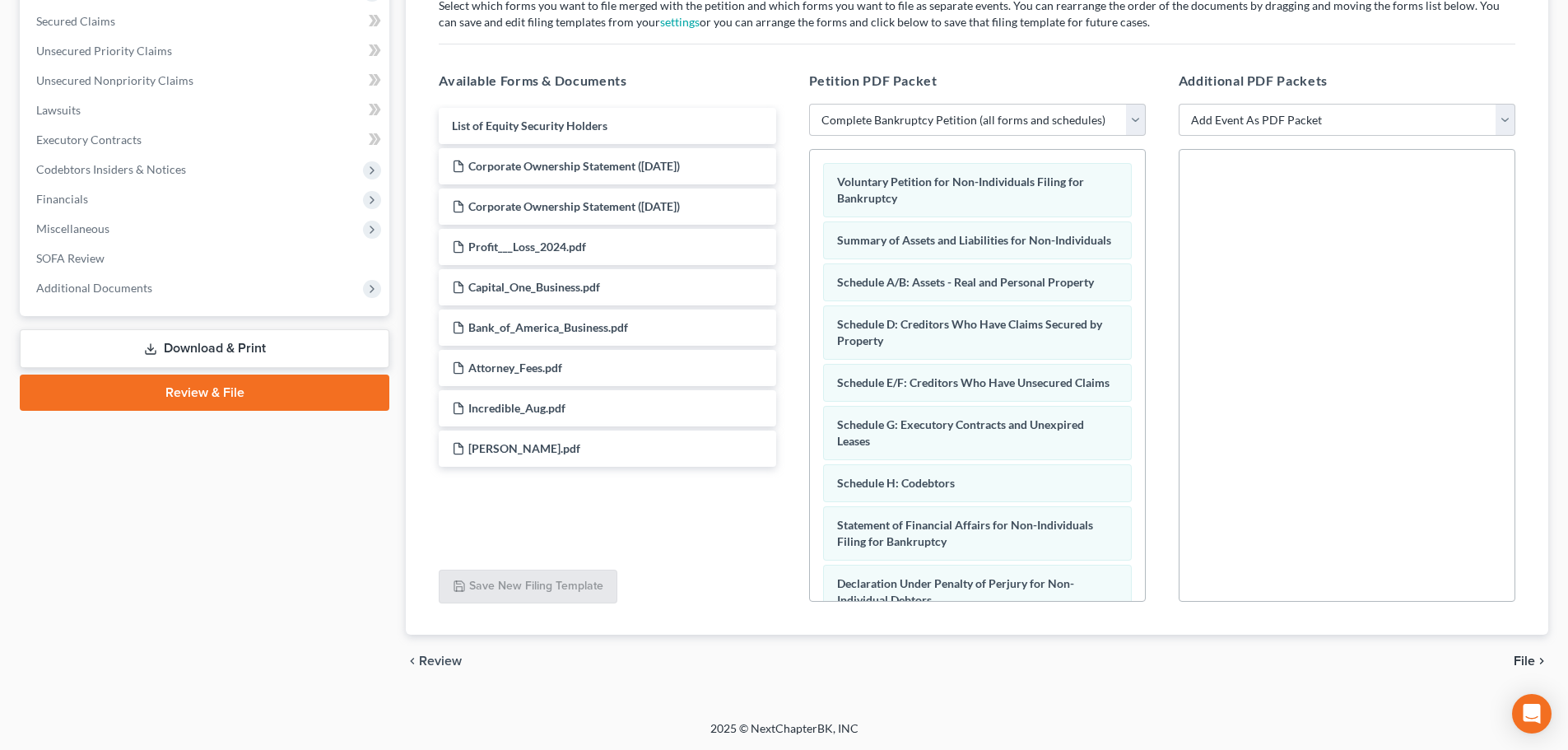
click at [1517, 659] on span "File" at bounding box center [1525, 661] width 22 height 13
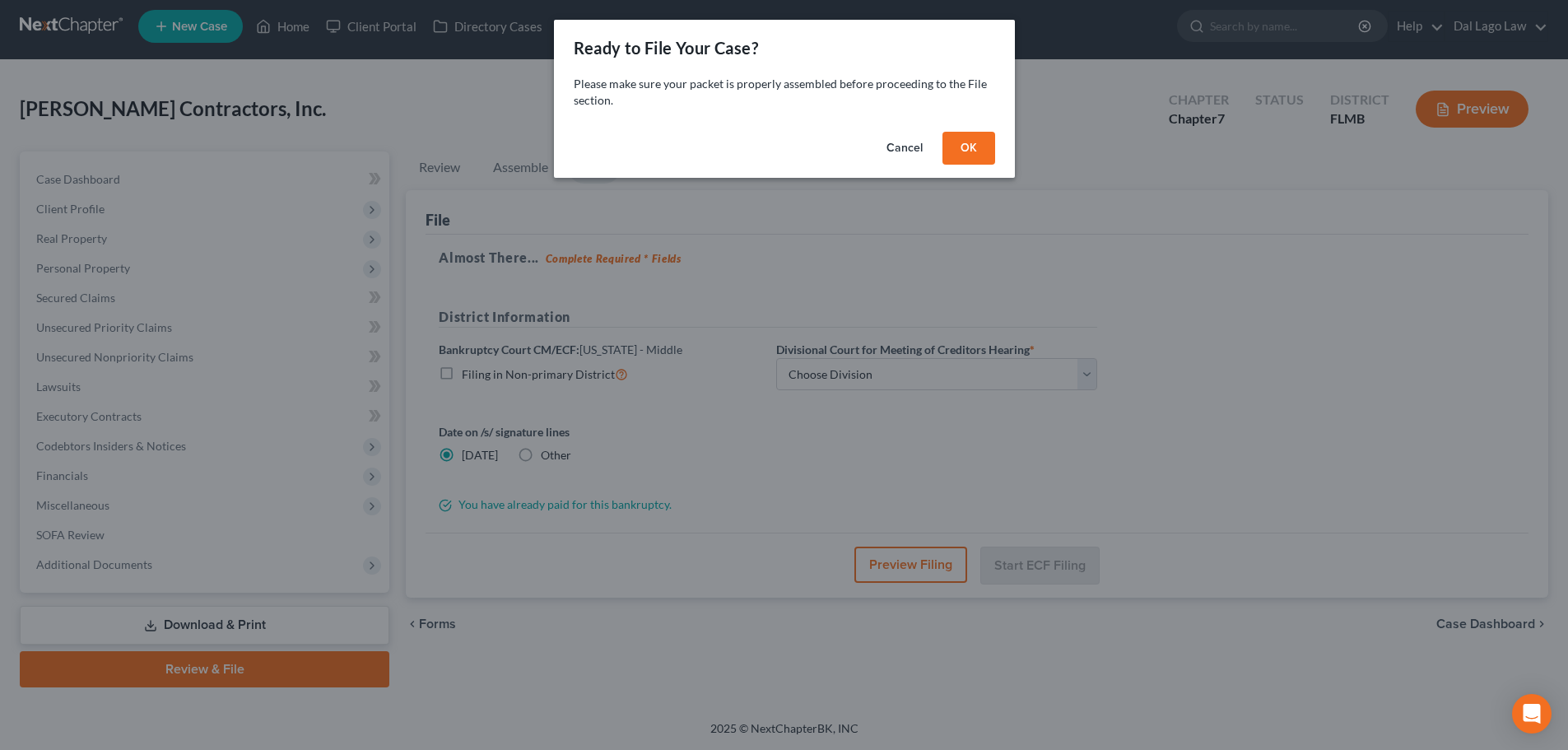
scroll to position [6, 0]
click at [972, 144] on button "OK" at bounding box center [974, 148] width 53 height 33
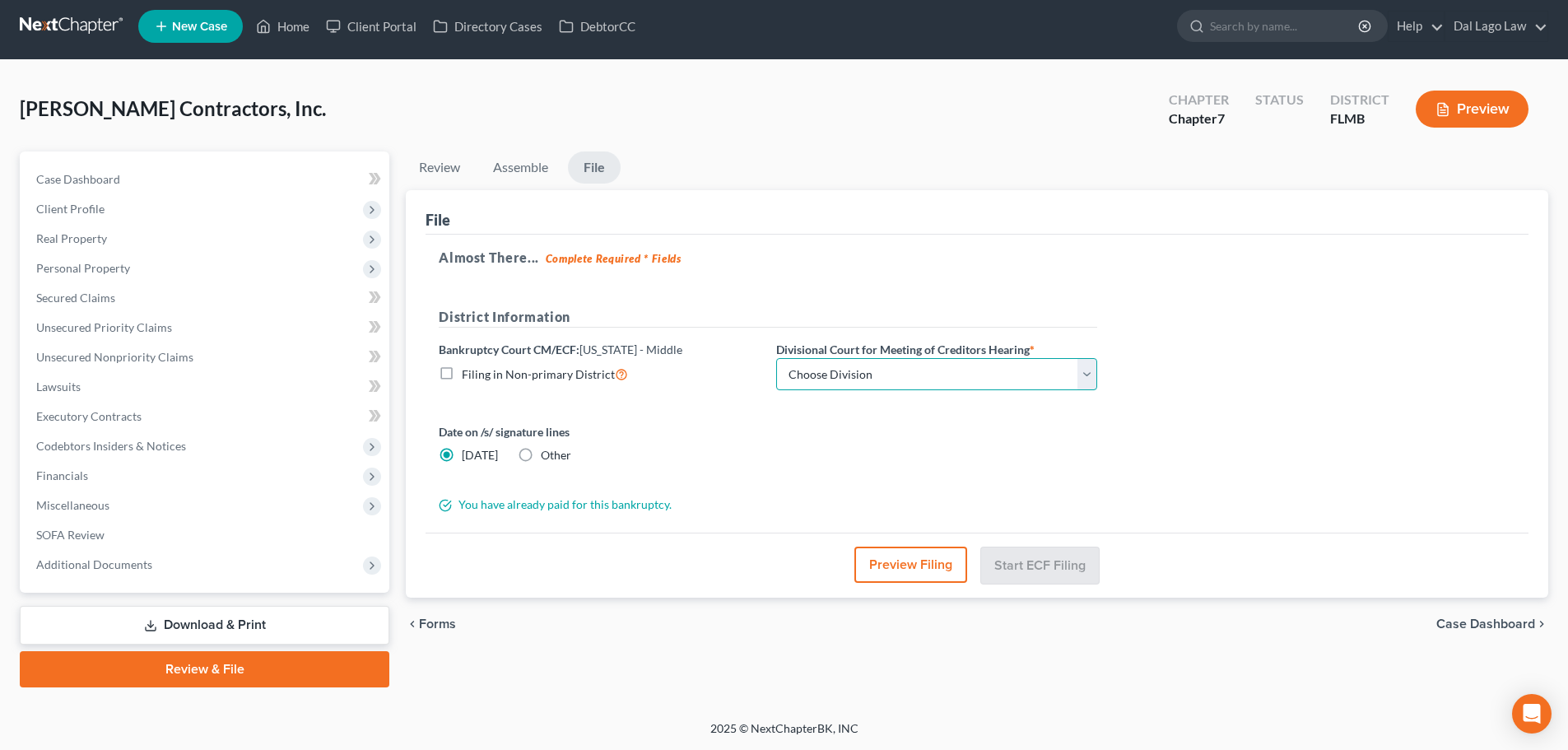
click at [877, 370] on select "Choose Division [GEOGRAPHIC_DATA][PERSON_NAME] [GEOGRAPHIC_DATA] [GEOGRAPHIC_DA…" at bounding box center [936, 374] width 321 height 33
select select "0"
click at [776, 358] on select "Choose Division [GEOGRAPHIC_DATA][PERSON_NAME] [GEOGRAPHIC_DATA] [GEOGRAPHIC_DA…" at bounding box center [936, 374] width 321 height 33
click at [832, 371] on select "Choose Division [GEOGRAPHIC_DATA][PERSON_NAME] [GEOGRAPHIC_DATA] [GEOGRAPHIC_DA…" at bounding box center [936, 374] width 321 height 33
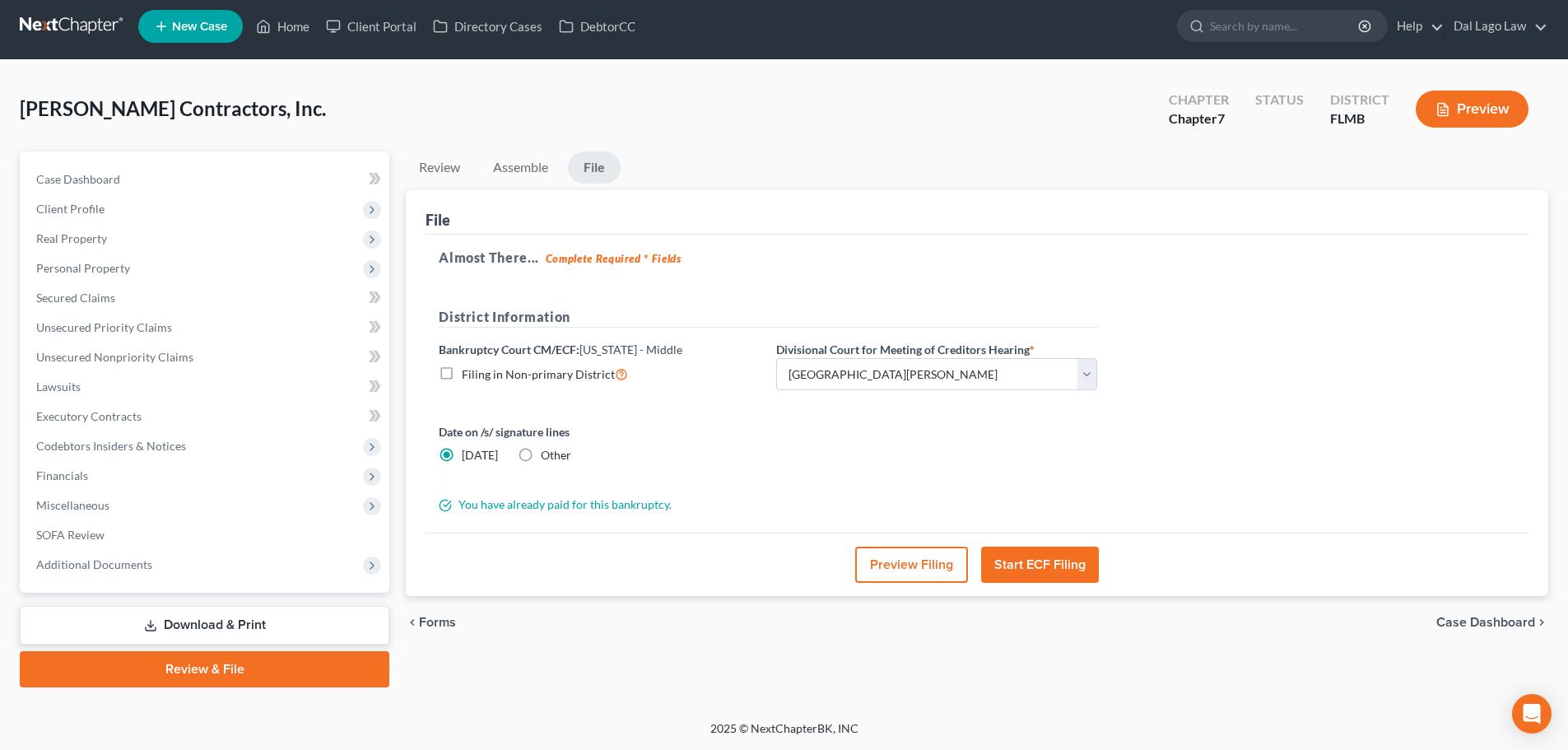
click at [1061, 566] on button "Start ECF Filing" at bounding box center [1040, 564] width 118 height 36
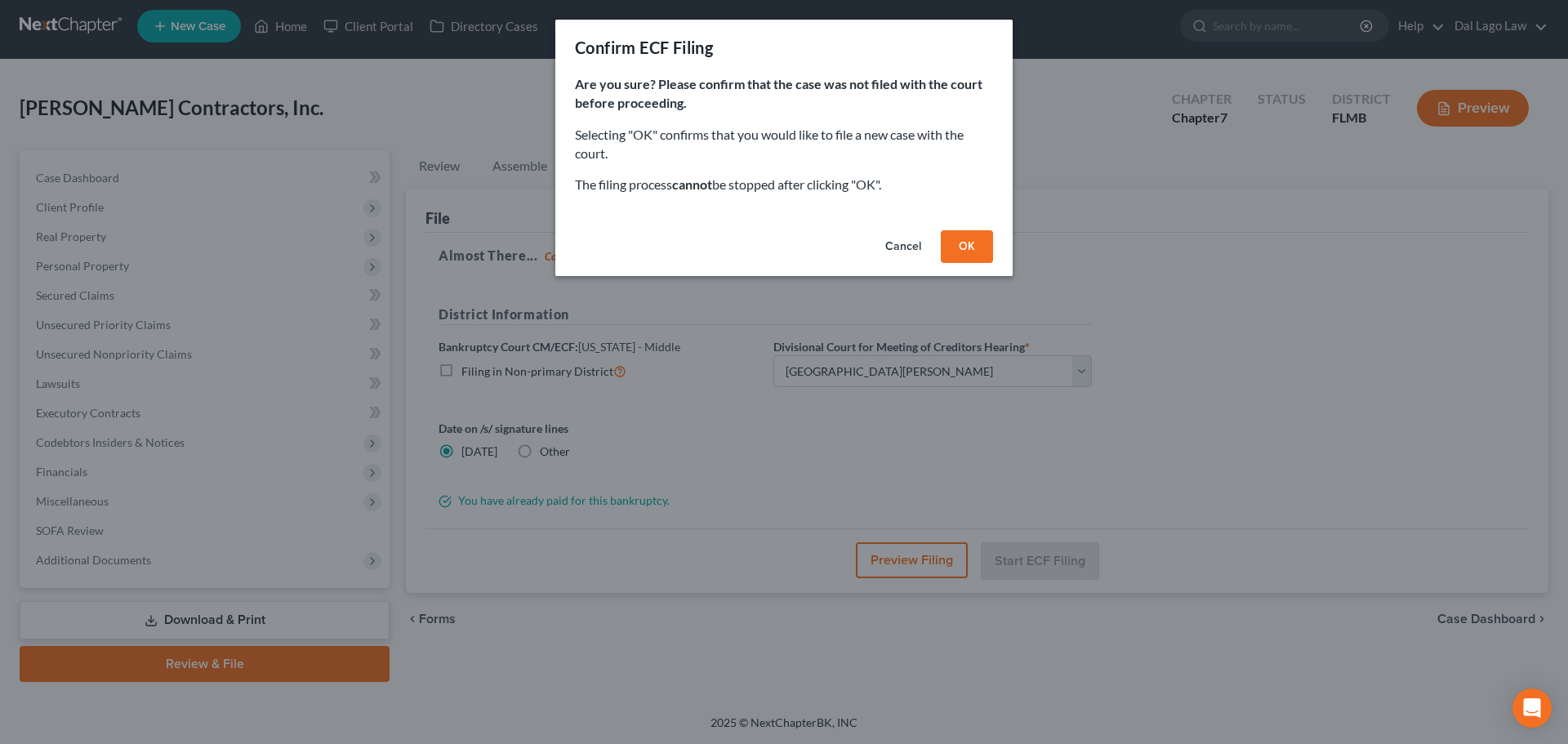
click at [960, 239] on button "OK" at bounding box center [966, 247] width 53 height 33
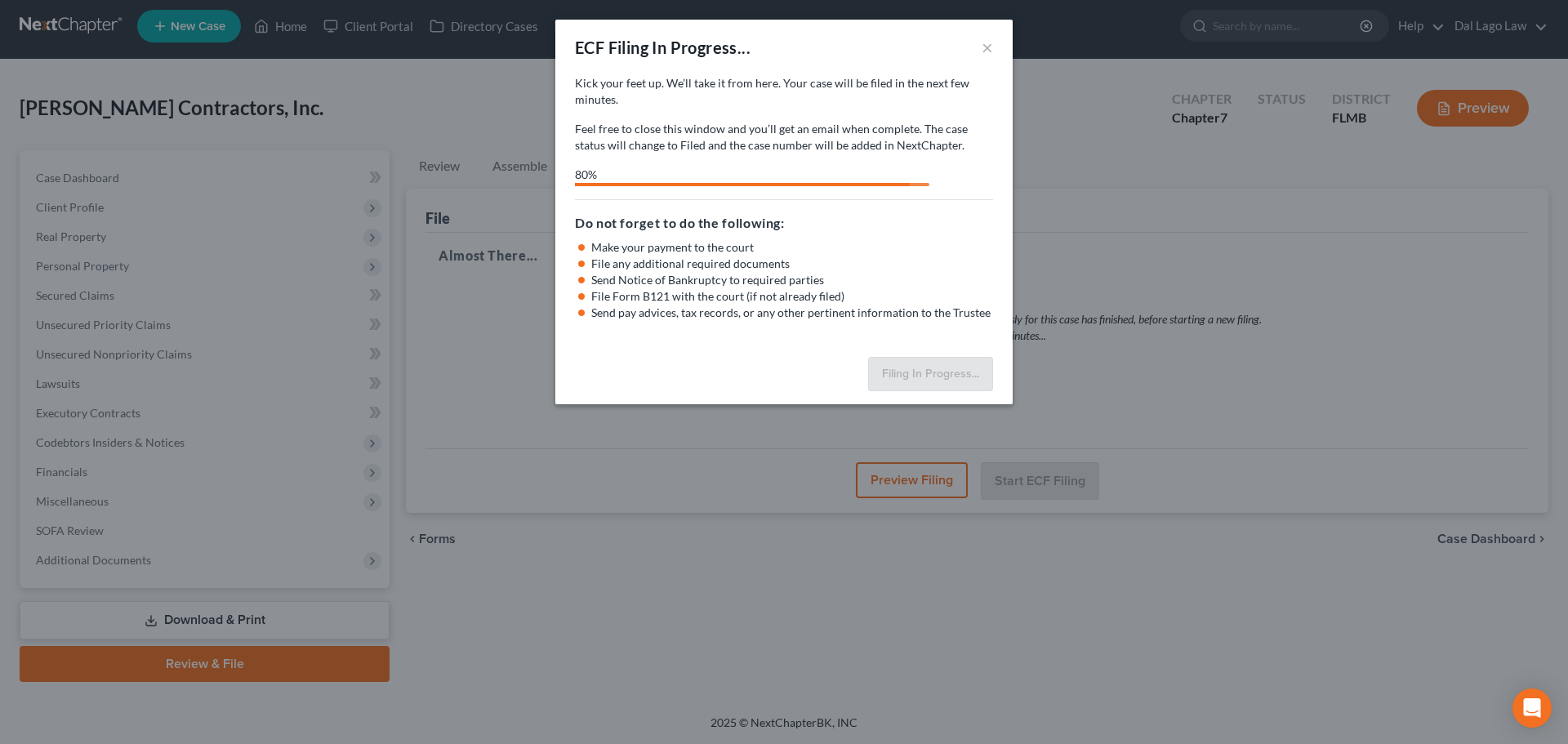
select select "0"
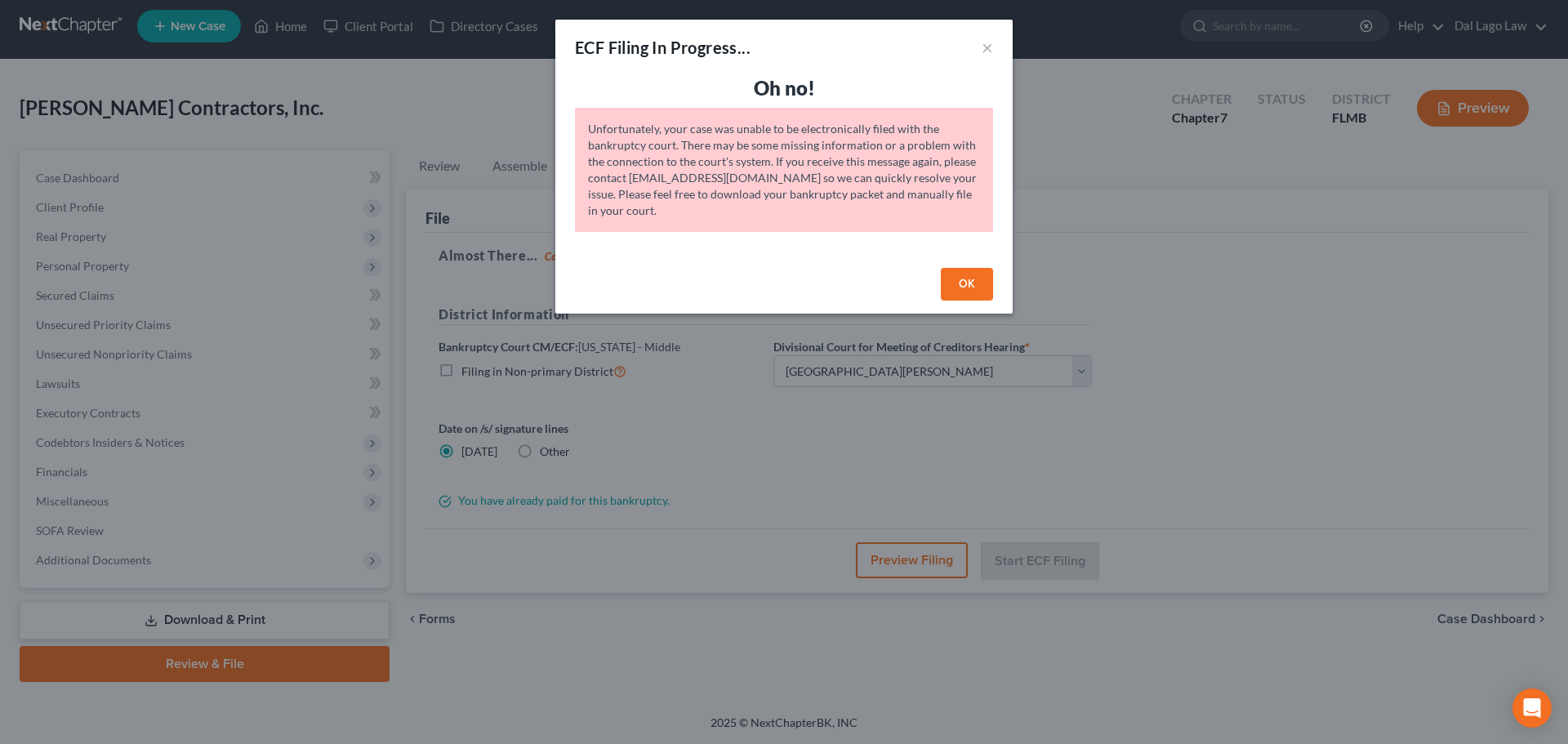
click at [976, 300] on button "OK" at bounding box center [966, 284] width 53 height 33
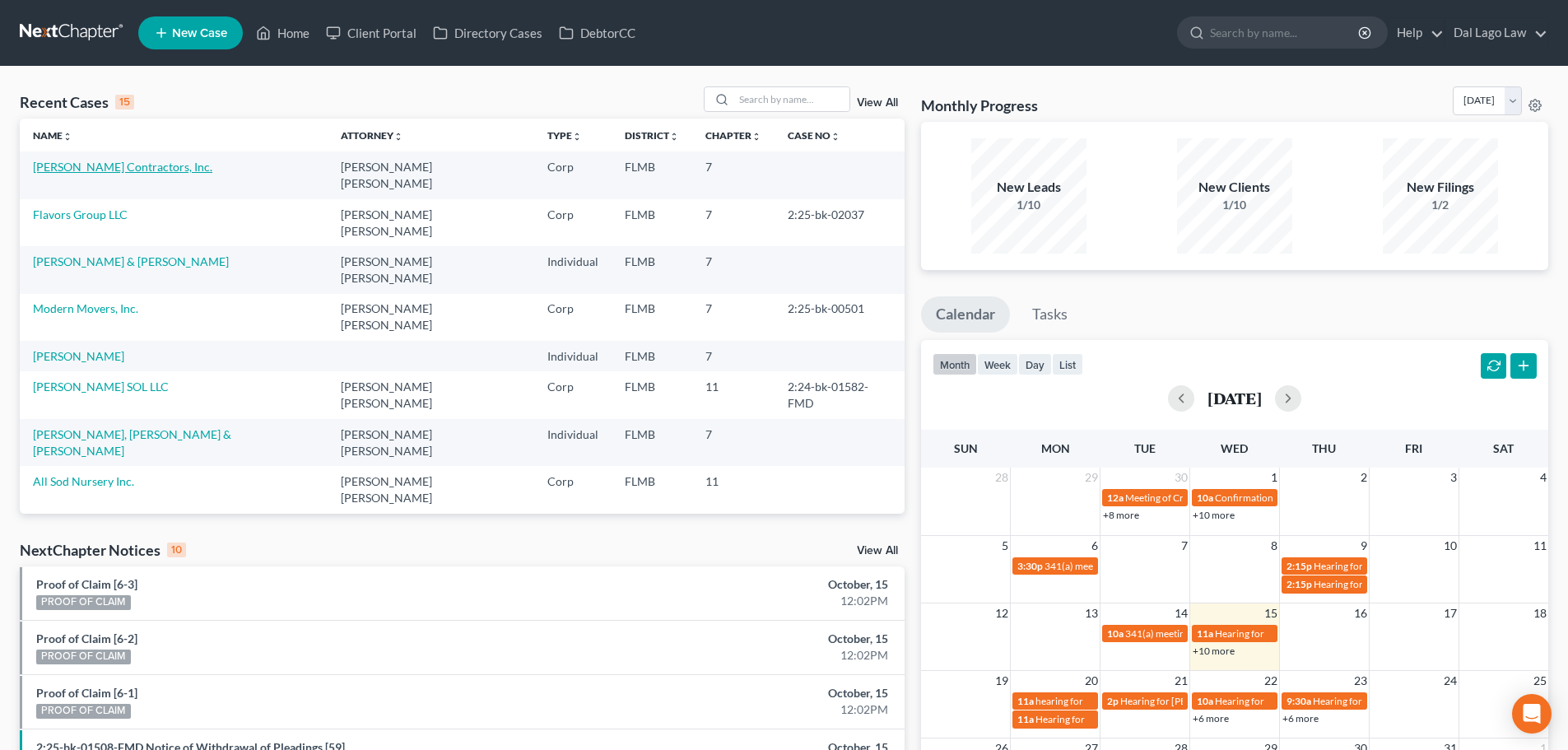
click at [99, 171] on link "[PERSON_NAME] Contractors, Inc." at bounding box center [123, 167] width 179 height 14
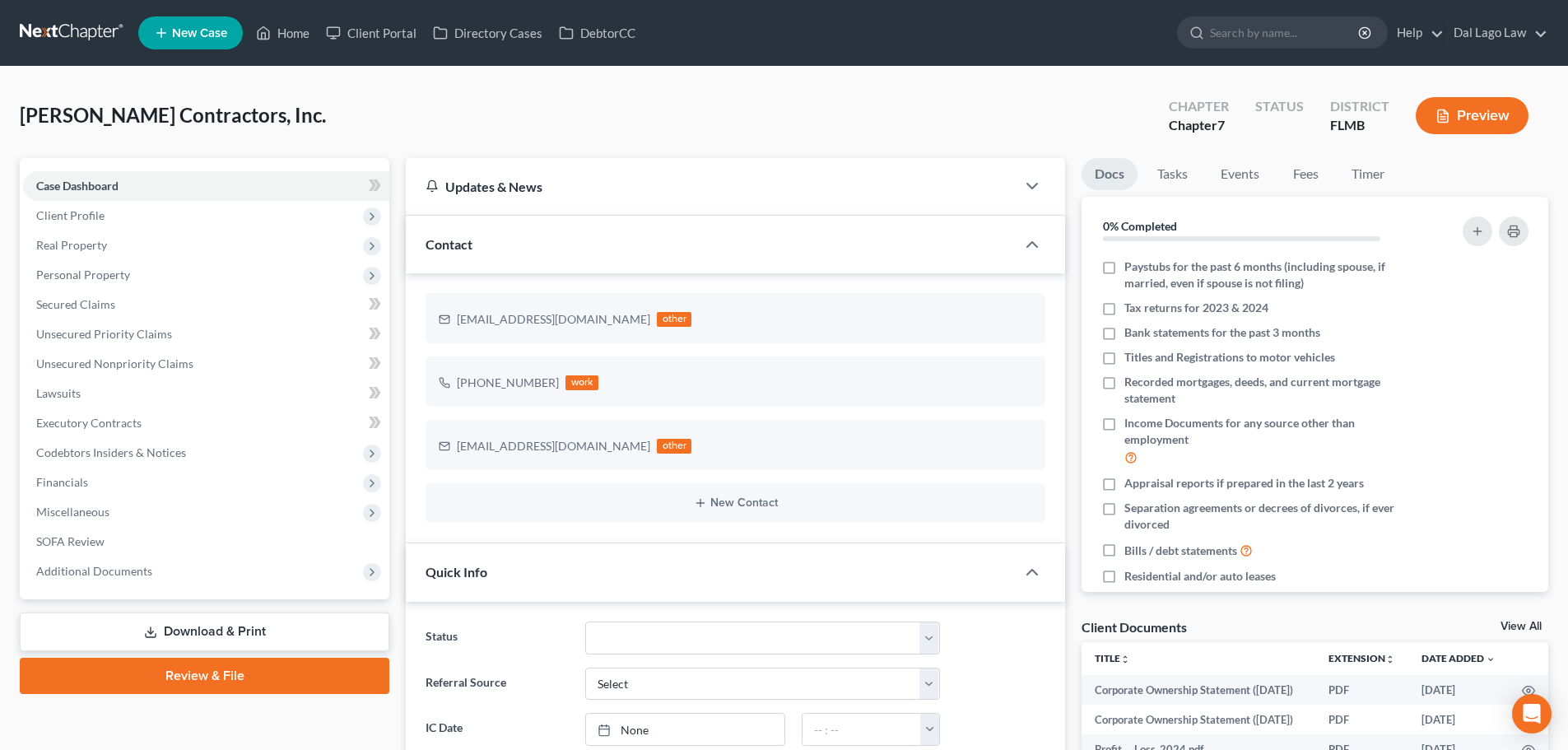
click at [225, 679] on link "Review & File" at bounding box center [205, 676] width 370 height 36
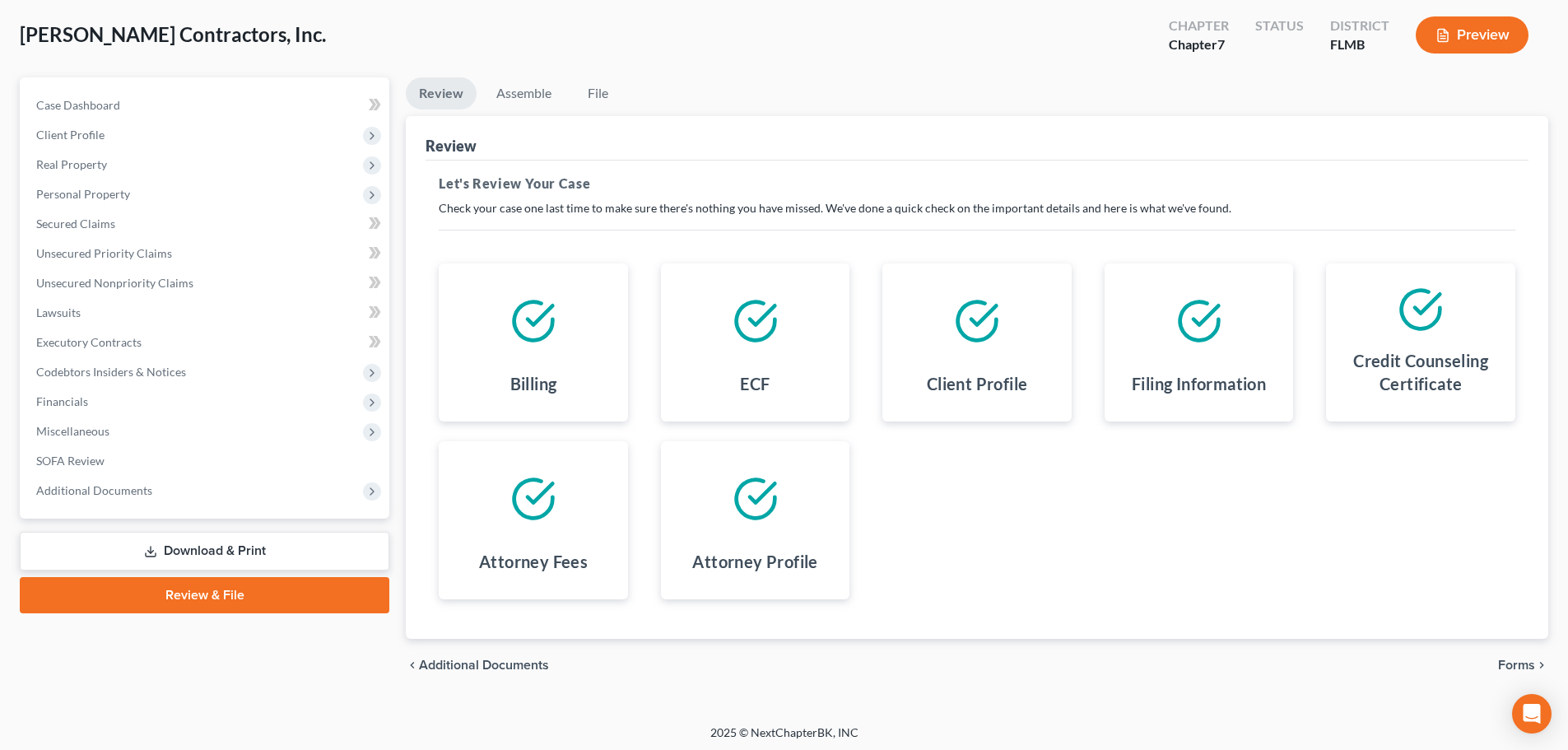
scroll to position [85, 0]
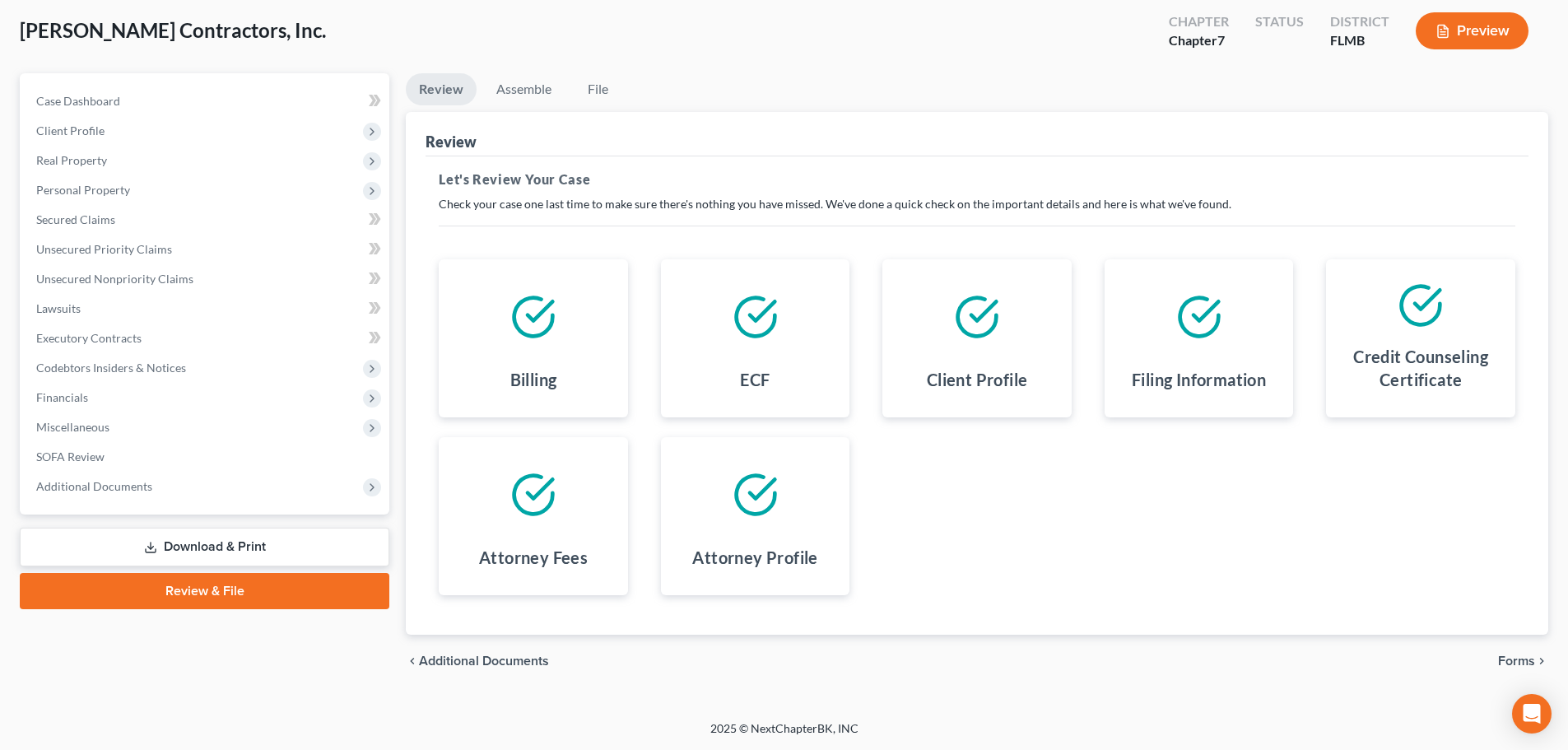
click at [1503, 657] on span "Forms" at bounding box center [1516, 661] width 37 height 13
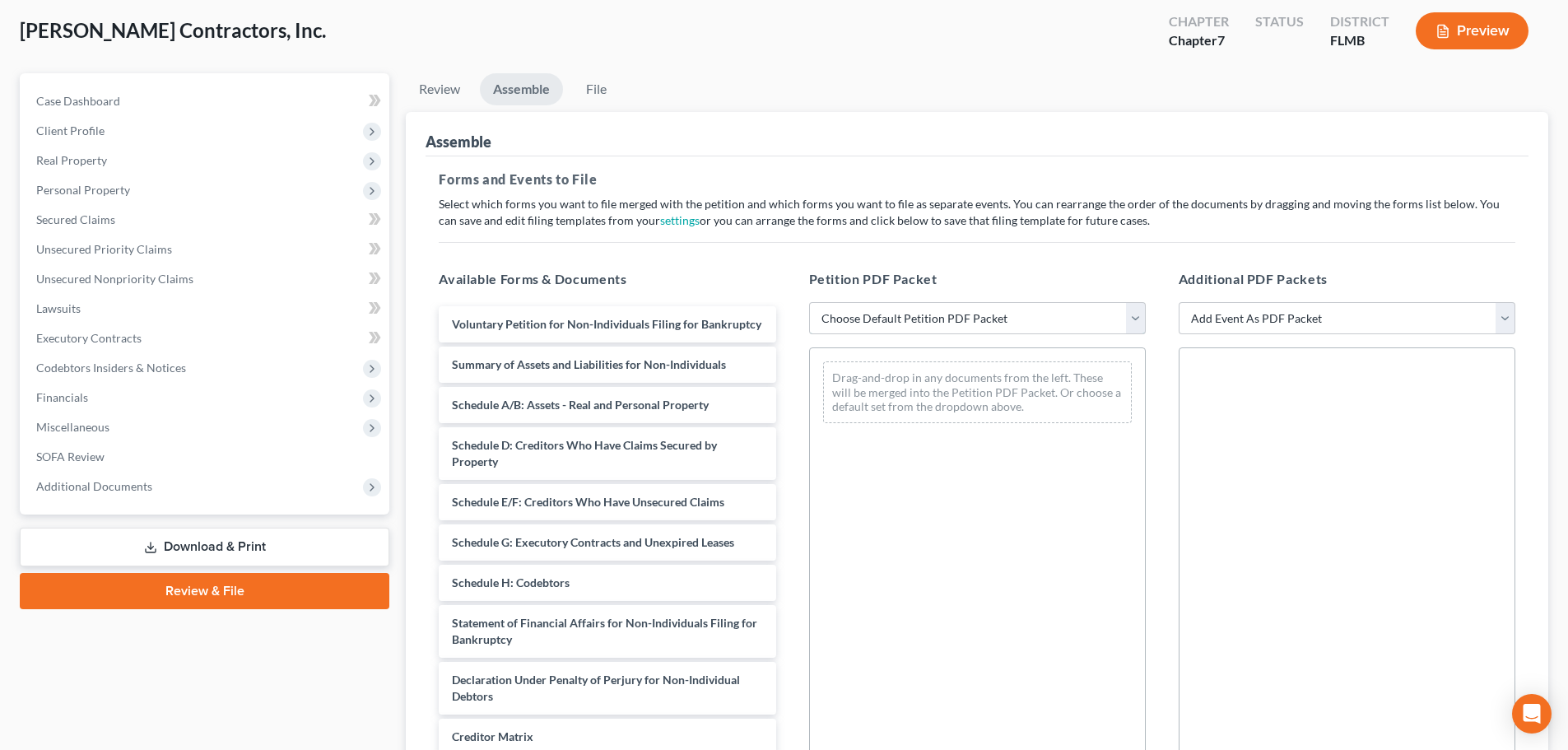
click at [898, 310] on select "Choose Default Petition PDF Packet Complete Bankruptcy Petition (all forms and …" at bounding box center [977, 318] width 336 height 33
select select "0"
click at [809, 302] on select "Choose Default Petition PDF Packet Complete Bankruptcy Petition (all forms and …" at bounding box center [977, 318] width 336 height 33
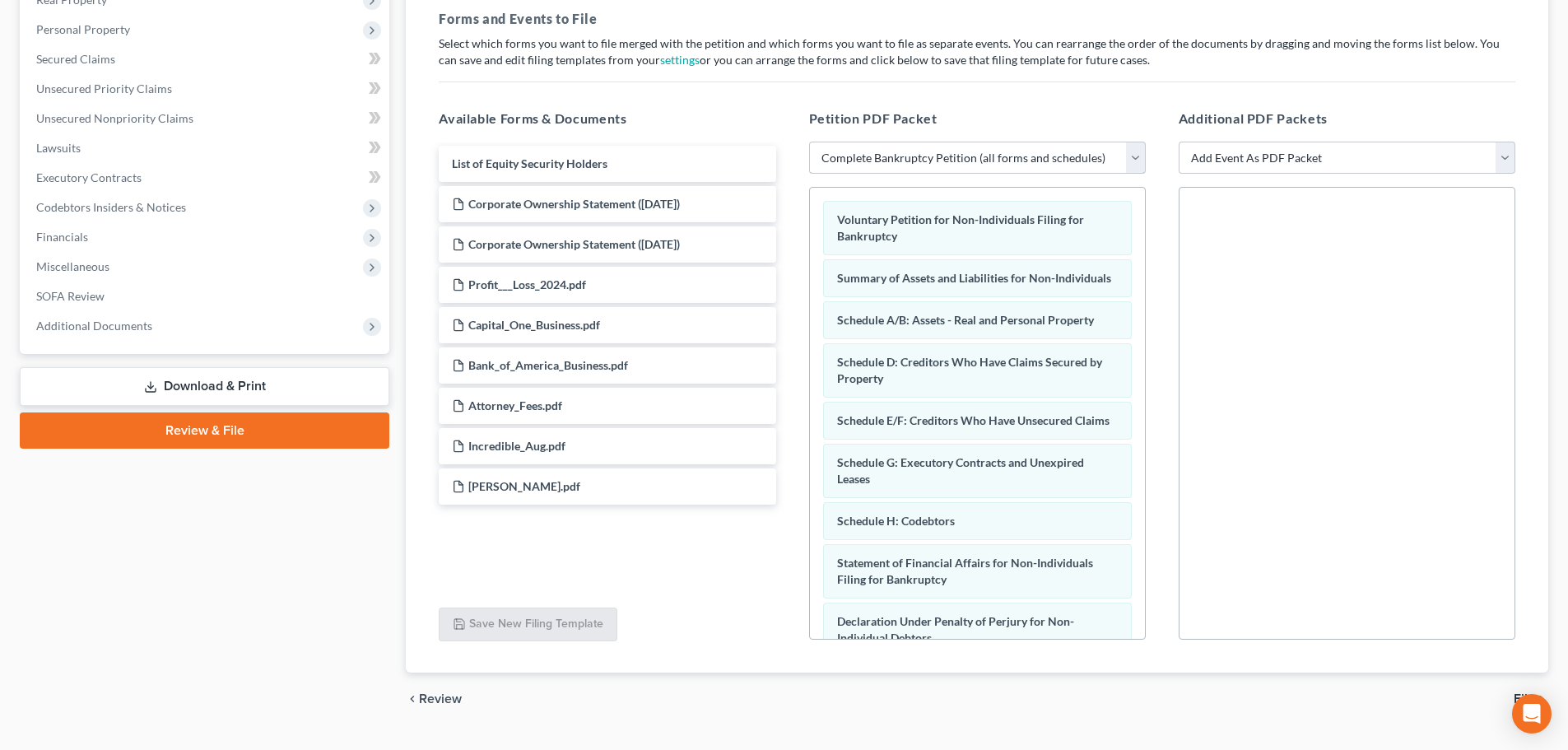
scroll to position [283, 0]
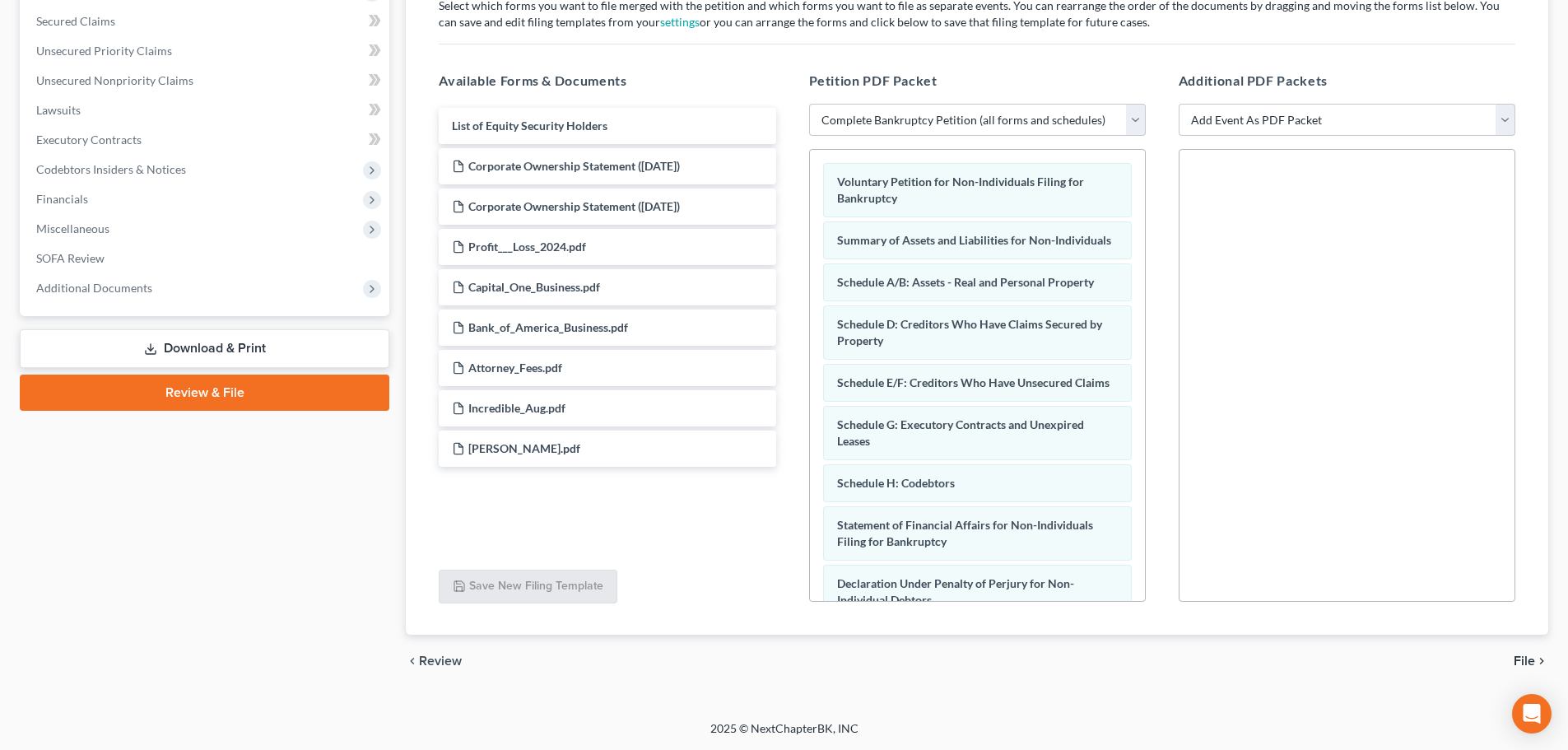
click at [1521, 662] on span "File" at bounding box center [1525, 661] width 22 height 13
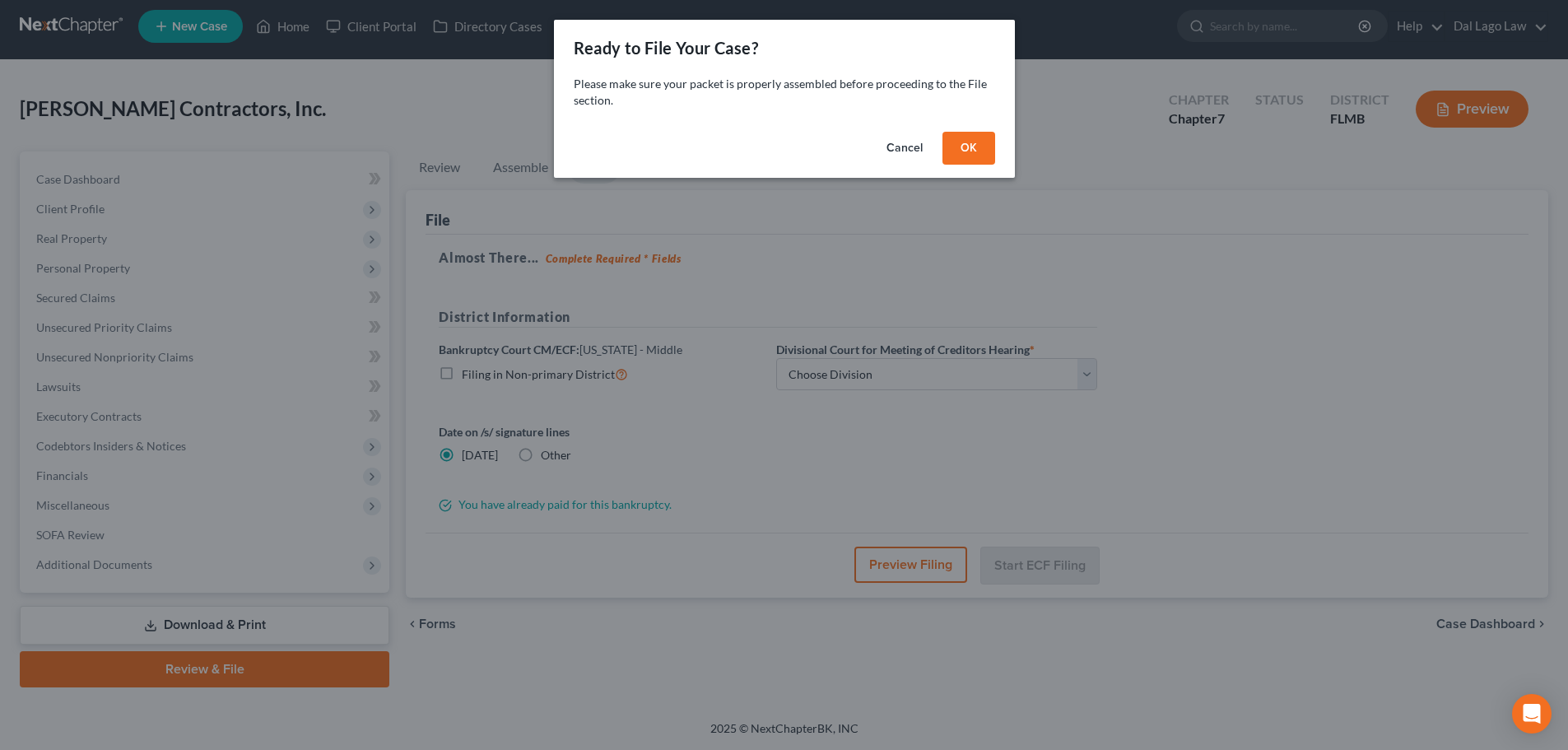
scroll to position [6, 0]
click at [979, 150] on button "OK" at bounding box center [974, 148] width 53 height 33
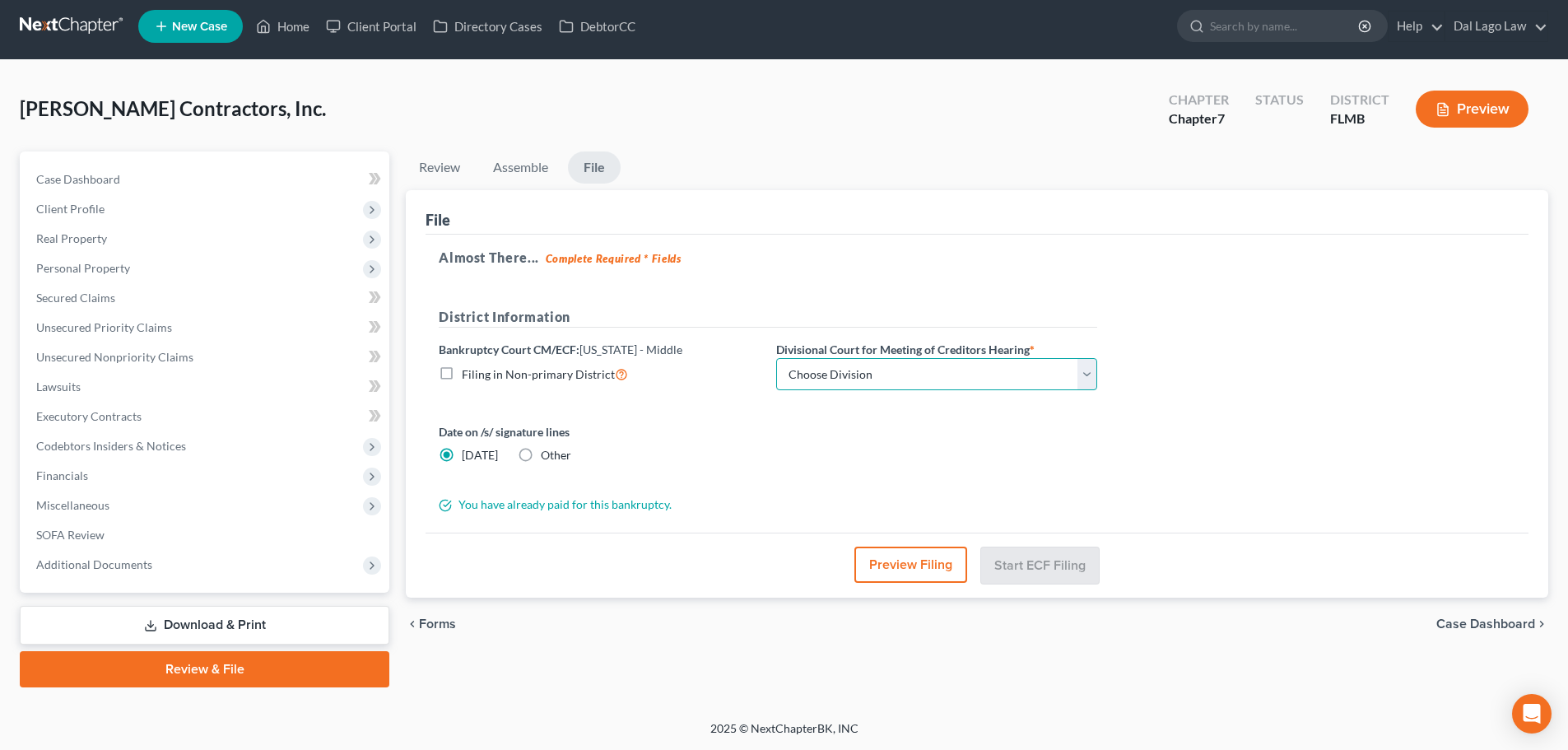
click at [875, 372] on select "Choose Division [GEOGRAPHIC_DATA][PERSON_NAME] [GEOGRAPHIC_DATA] [GEOGRAPHIC_DA…" at bounding box center [936, 374] width 321 height 33
select select "0"
click at [776, 358] on select "Choose Division [GEOGRAPHIC_DATA][PERSON_NAME] [GEOGRAPHIC_DATA] [GEOGRAPHIC_DA…" at bounding box center [936, 374] width 321 height 33
click at [1048, 566] on button "Start ECF Filing" at bounding box center [1040, 564] width 118 height 36
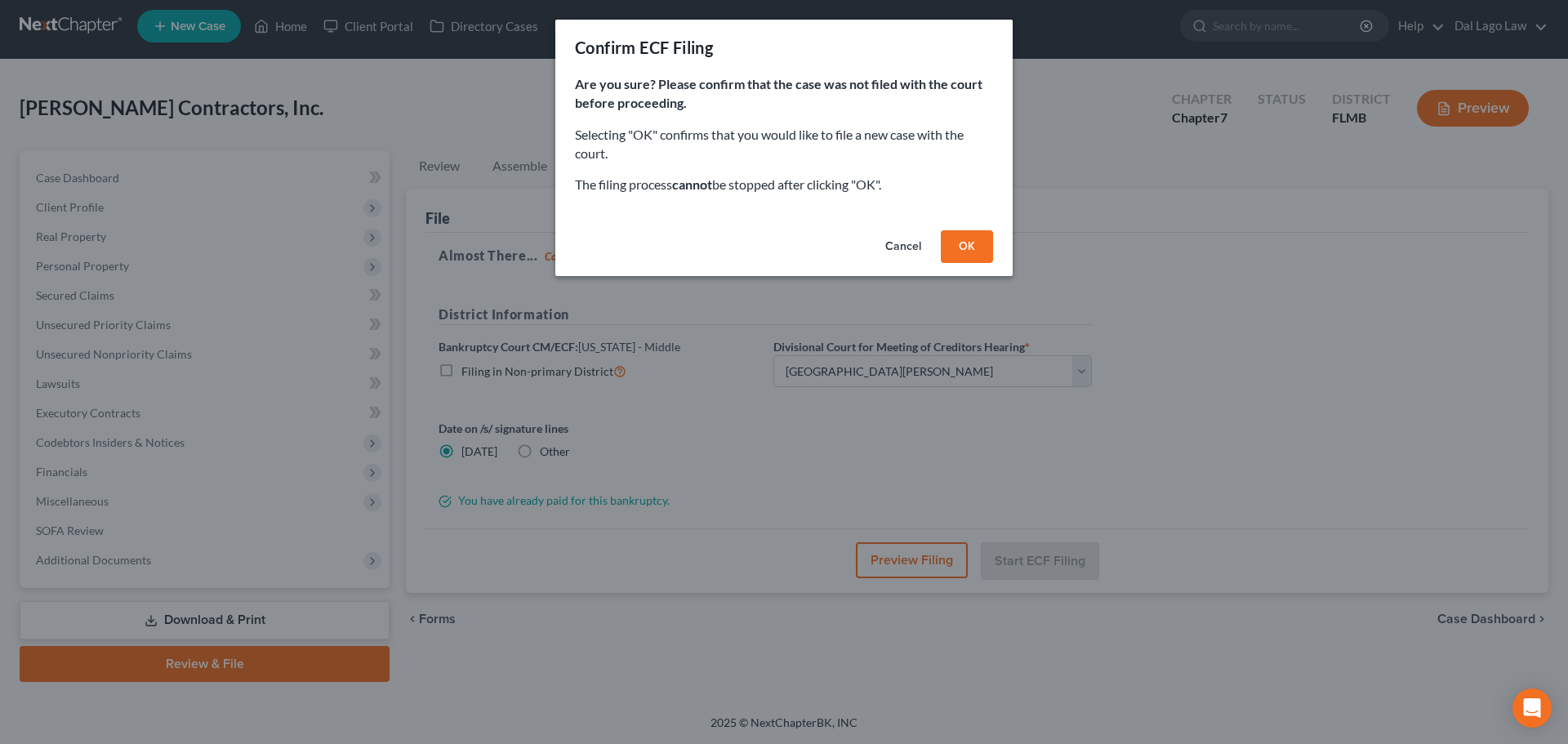
click at [958, 243] on button "OK" at bounding box center [966, 247] width 53 height 33
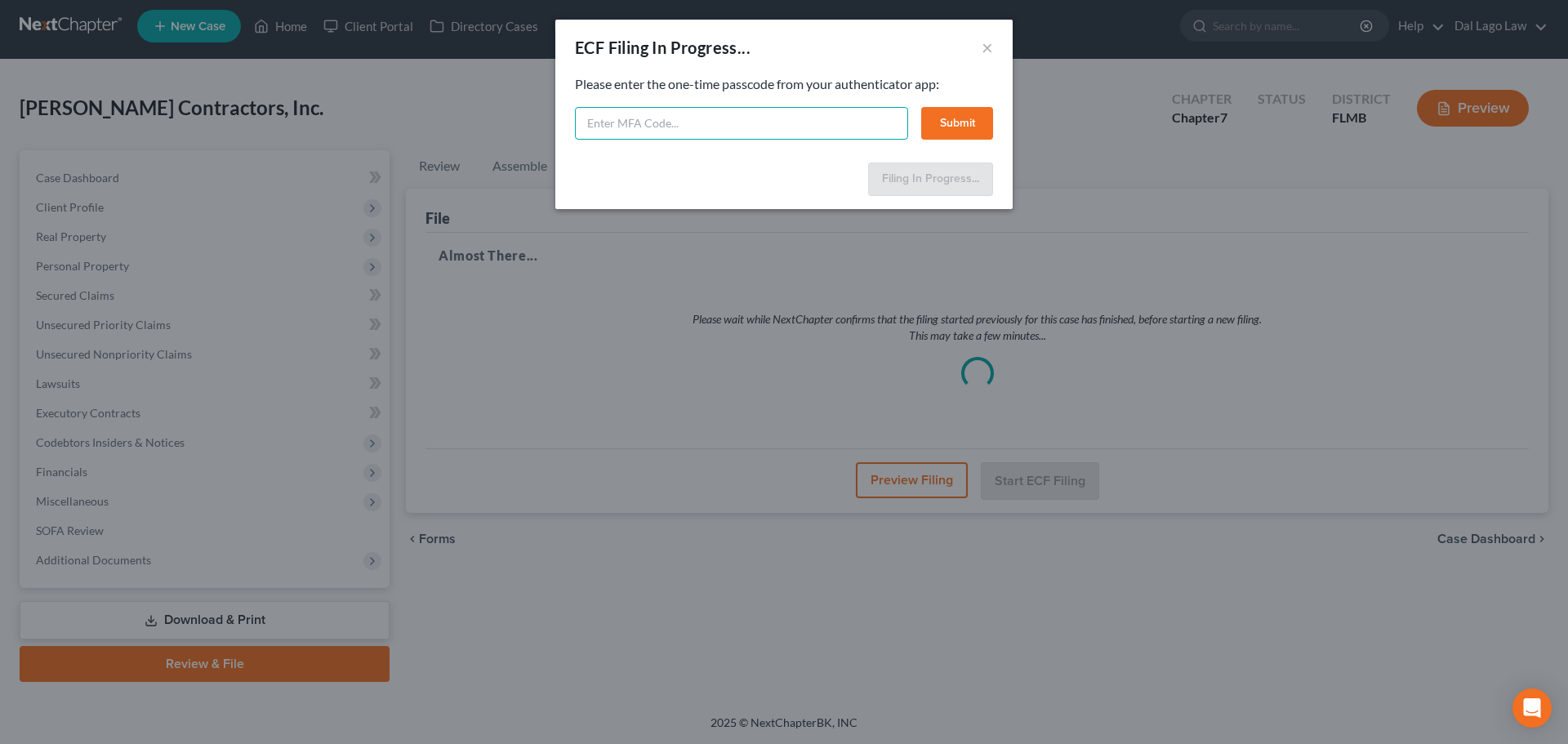
click at [633, 117] on input "text" at bounding box center [741, 123] width 333 height 33
type input "739341"
click at [937, 125] on button "Submit" at bounding box center [957, 123] width 72 height 33
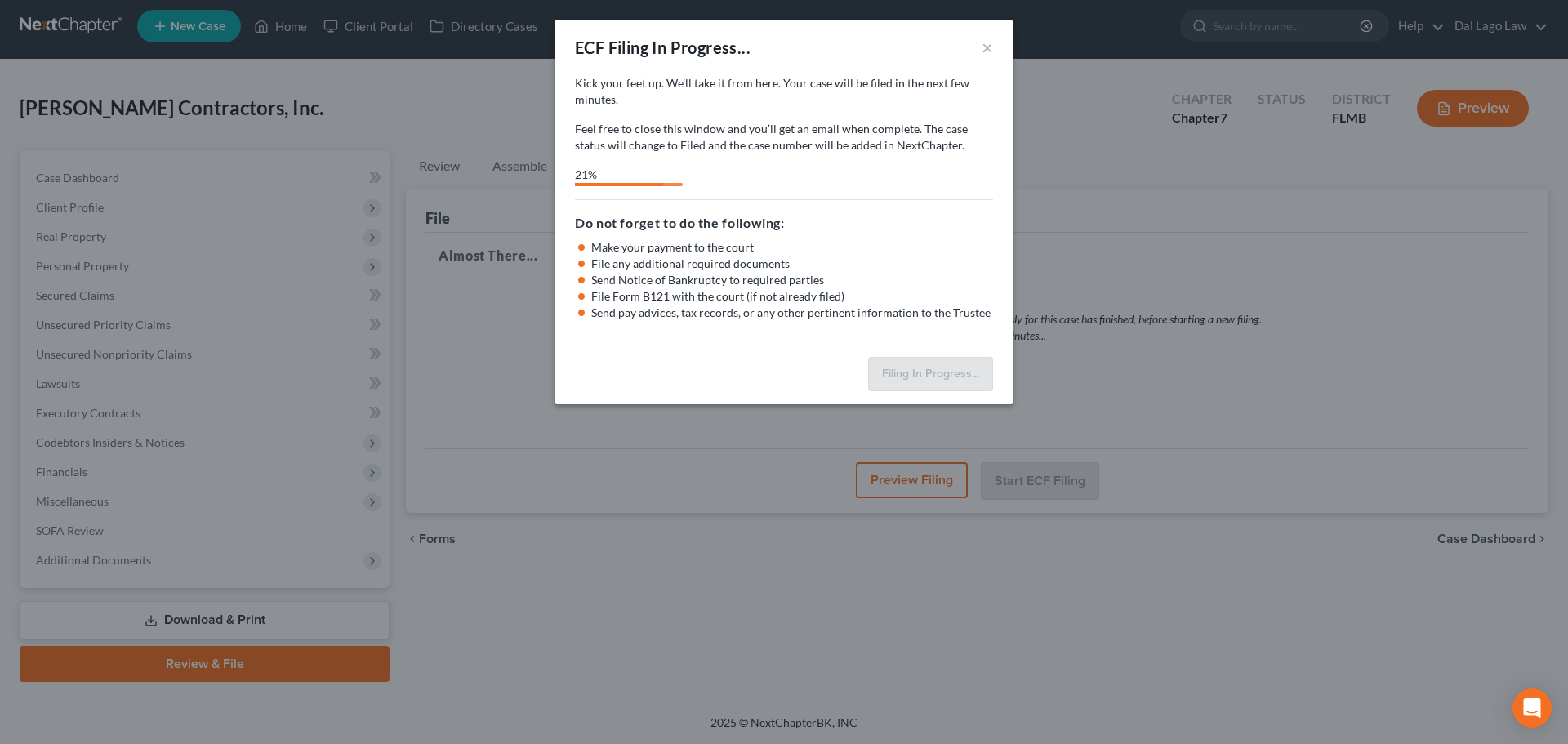
select select "0"
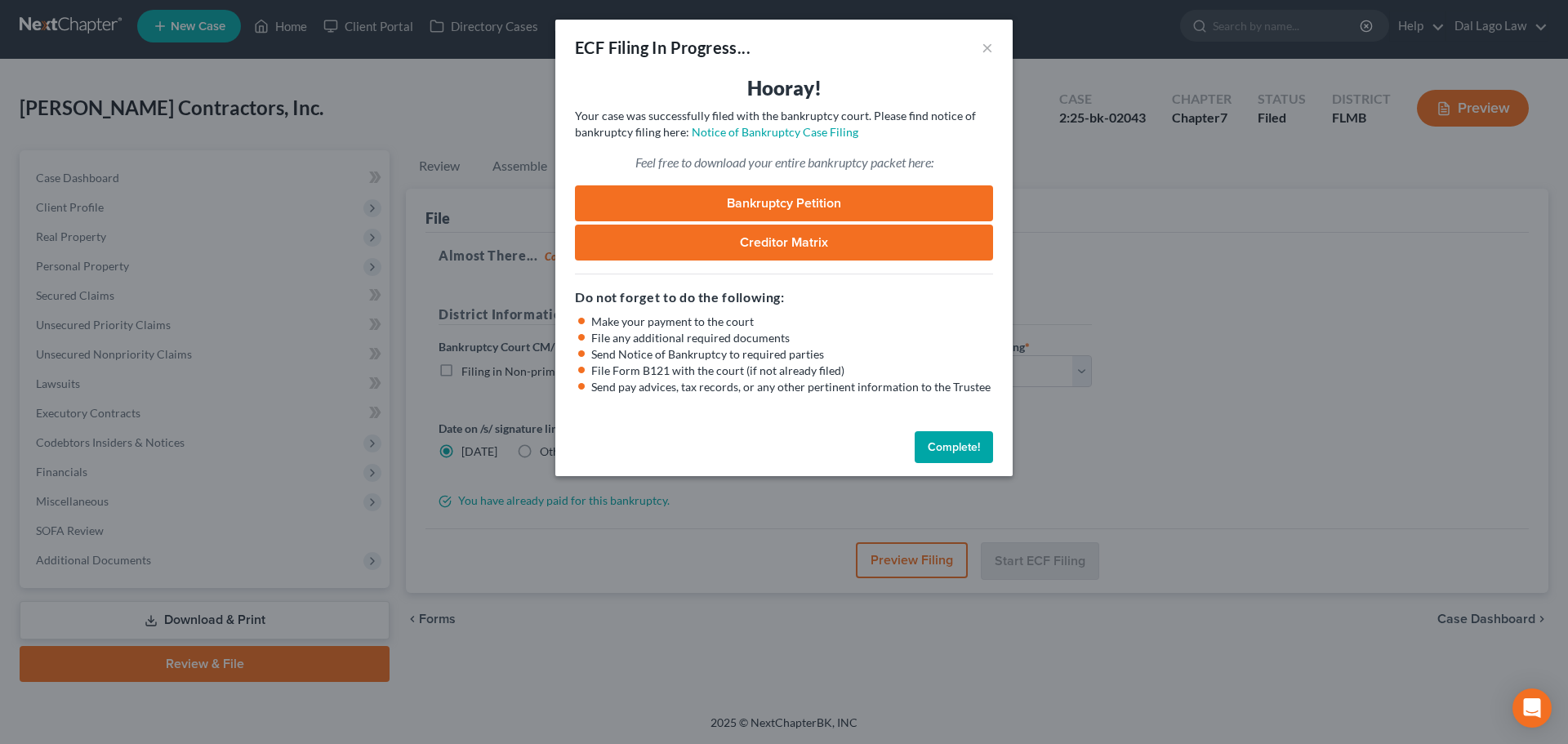
click at [965, 454] on button "Complete!" at bounding box center [954, 448] width 78 height 33
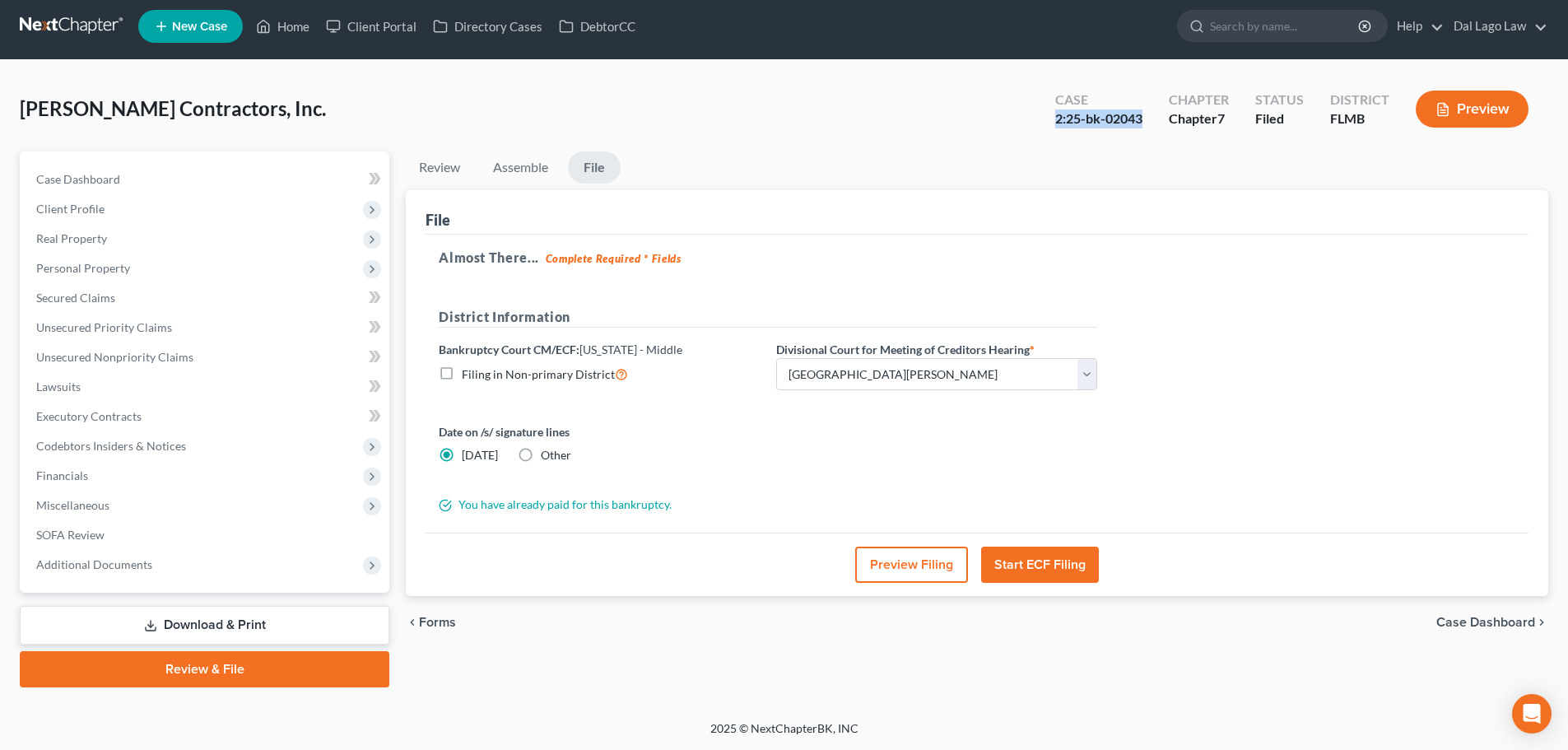
drag, startPoint x: 1152, startPoint y: 118, endPoint x: 1057, endPoint y: 122, distance: 95.1
click at [1057, 122] on div "Case 2:25-bk-02043" at bounding box center [1099, 110] width 114 height 48
copy div "2:25-bk-02043"
